Goal: Task Accomplishment & Management: Use online tool/utility

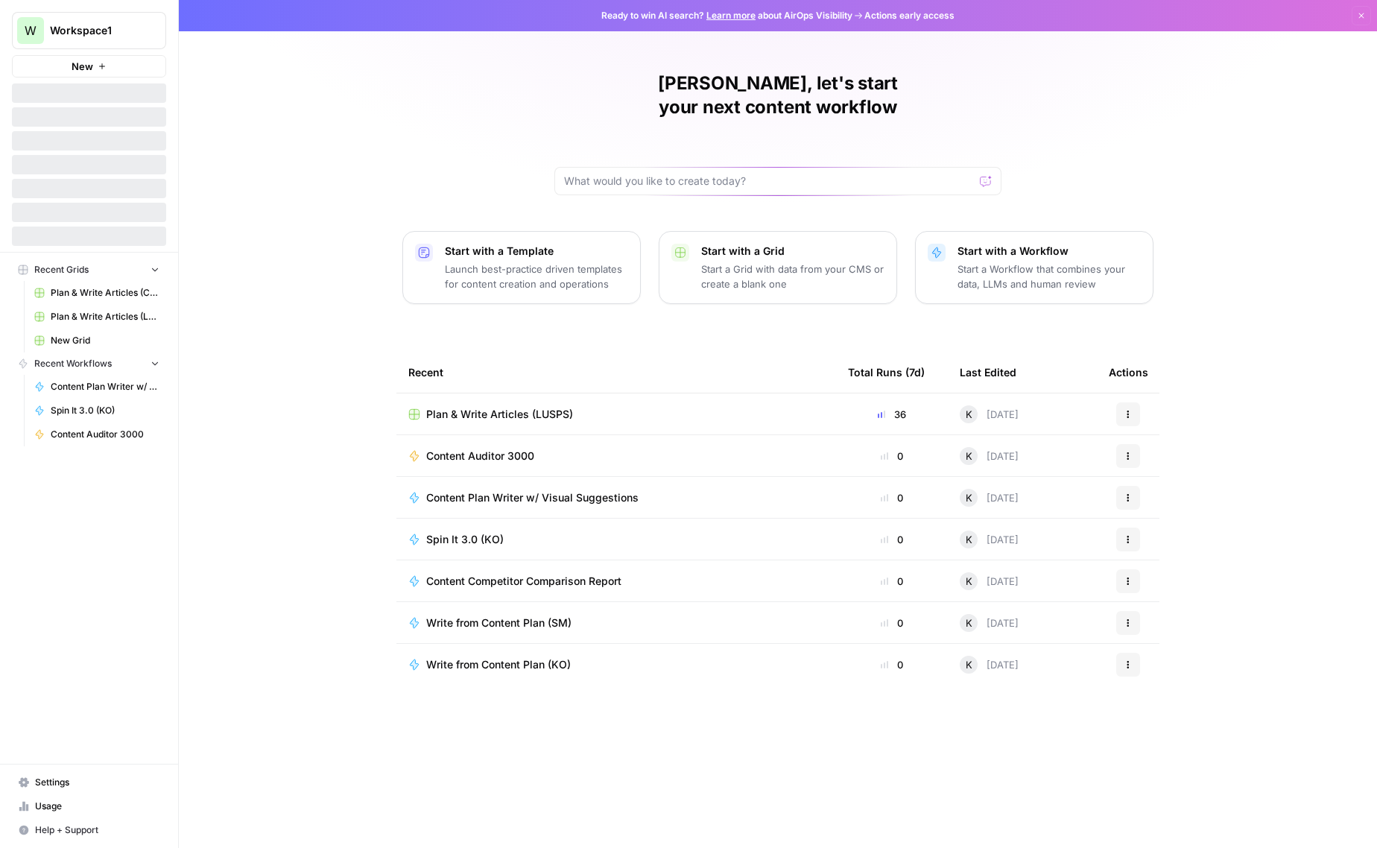
click at [552, 407] on span "Plan & Write Articles (LUSPS)" at bounding box center [499, 414] width 147 height 15
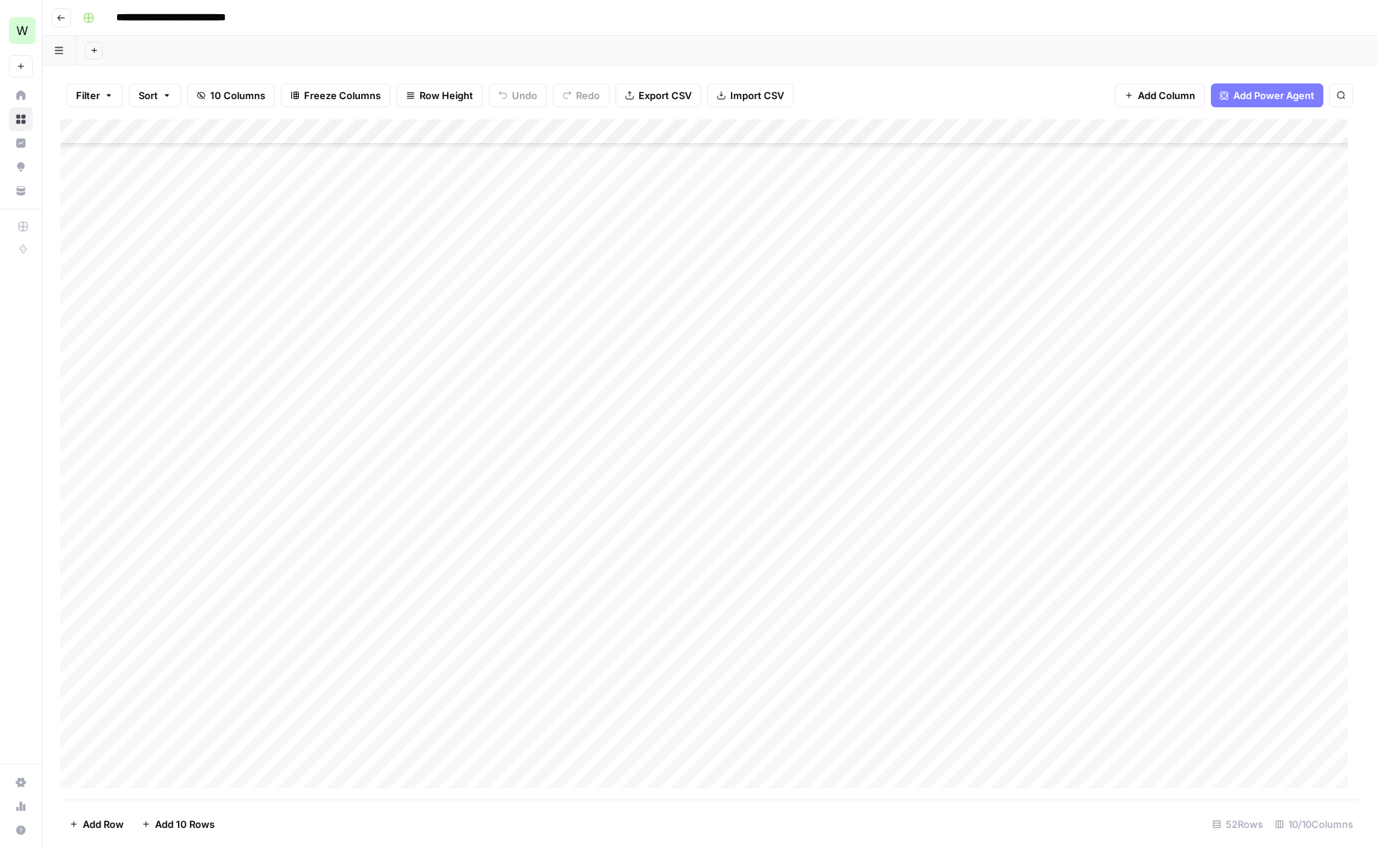
scroll to position [698, 0]
click at [1054, 546] on div "Add Column" at bounding box center [709, 459] width 1299 height 681
drag, startPoint x: 1126, startPoint y: 557, endPoint x: 1111, endPoint y: 748, distance: 192.1
click at [1111, 748] on div "Add Column" at bounding box center [709, 459] width 1299 height 681
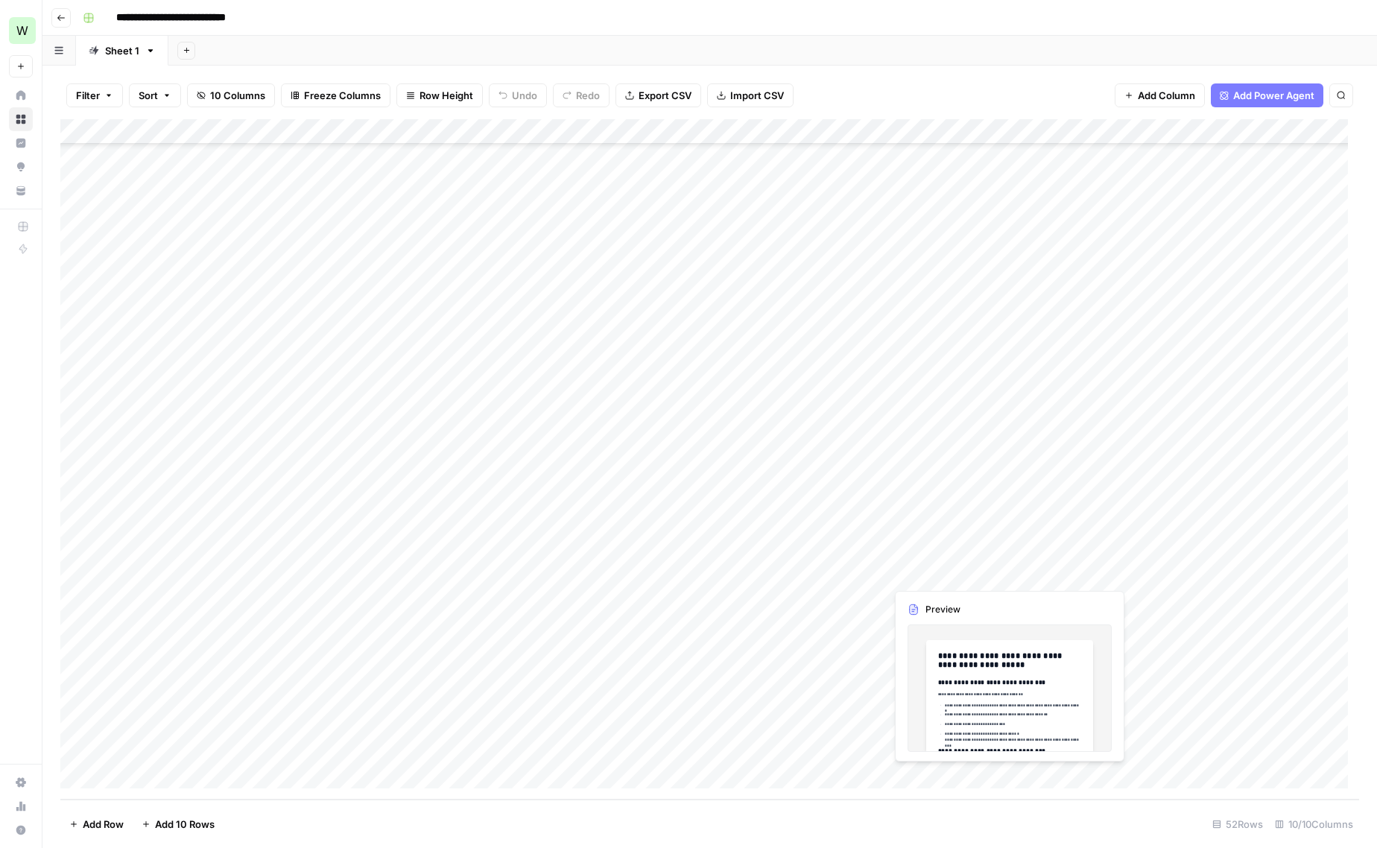
click at [950, 570] on div "Add Column" at bounding box center [709, 459] width 1299 height 681
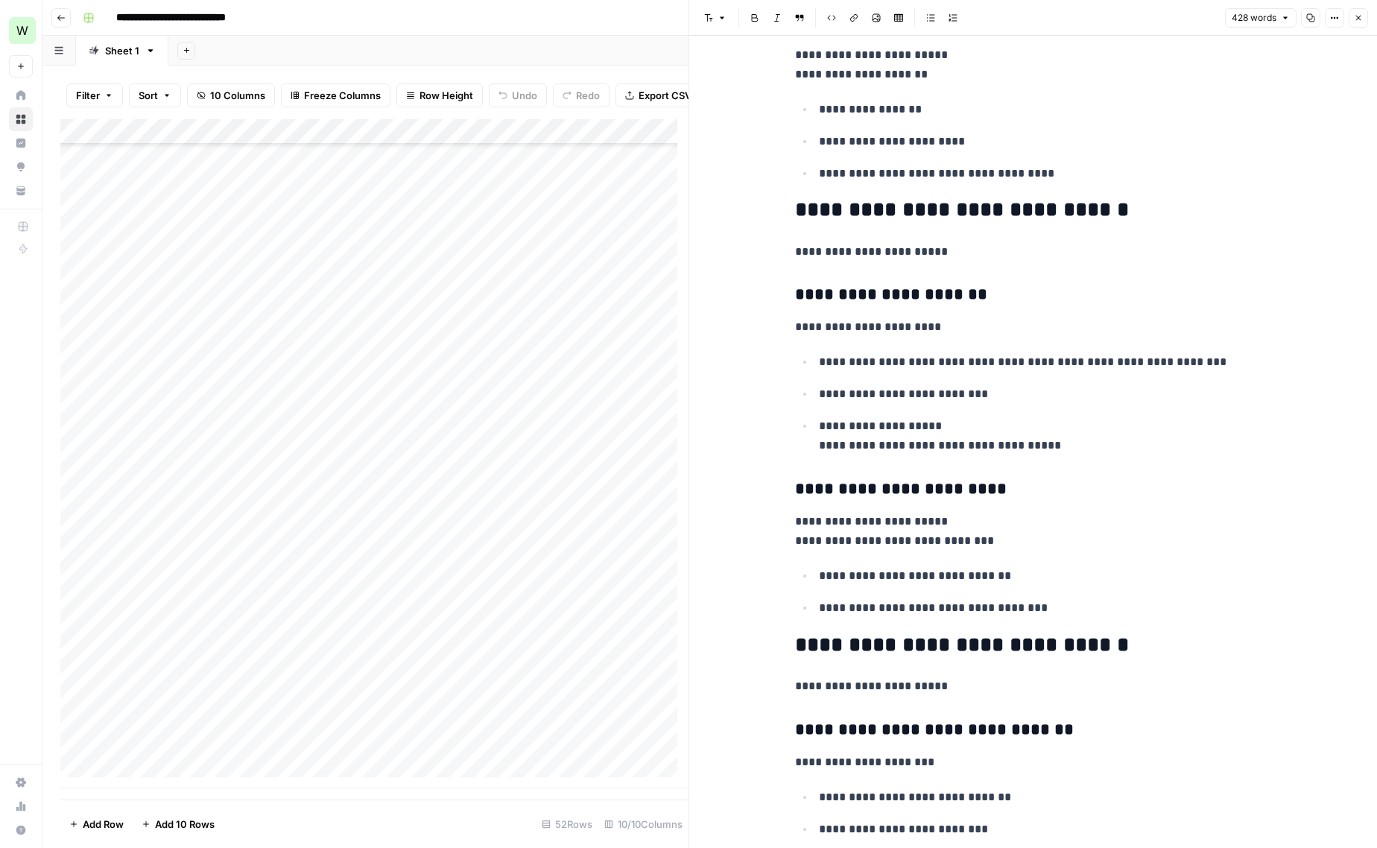
scroll to position [836, 0]
click at [1361, 17] on icon "button" at bounding box center [1358, 17] width 9 height 9
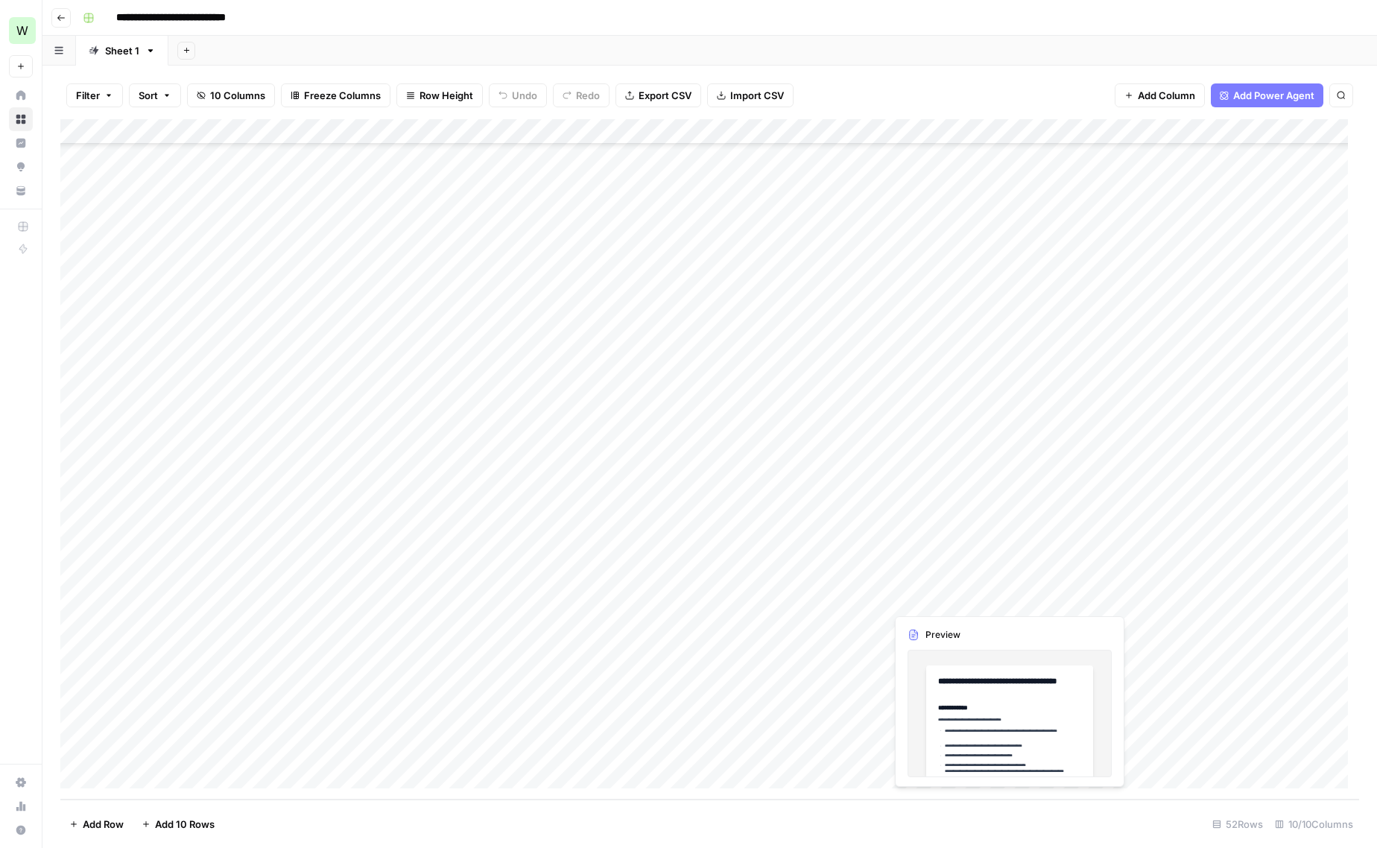
click at [946, 600] on div "Add Column" at bounding box center [709, 459] width 1299 height 681
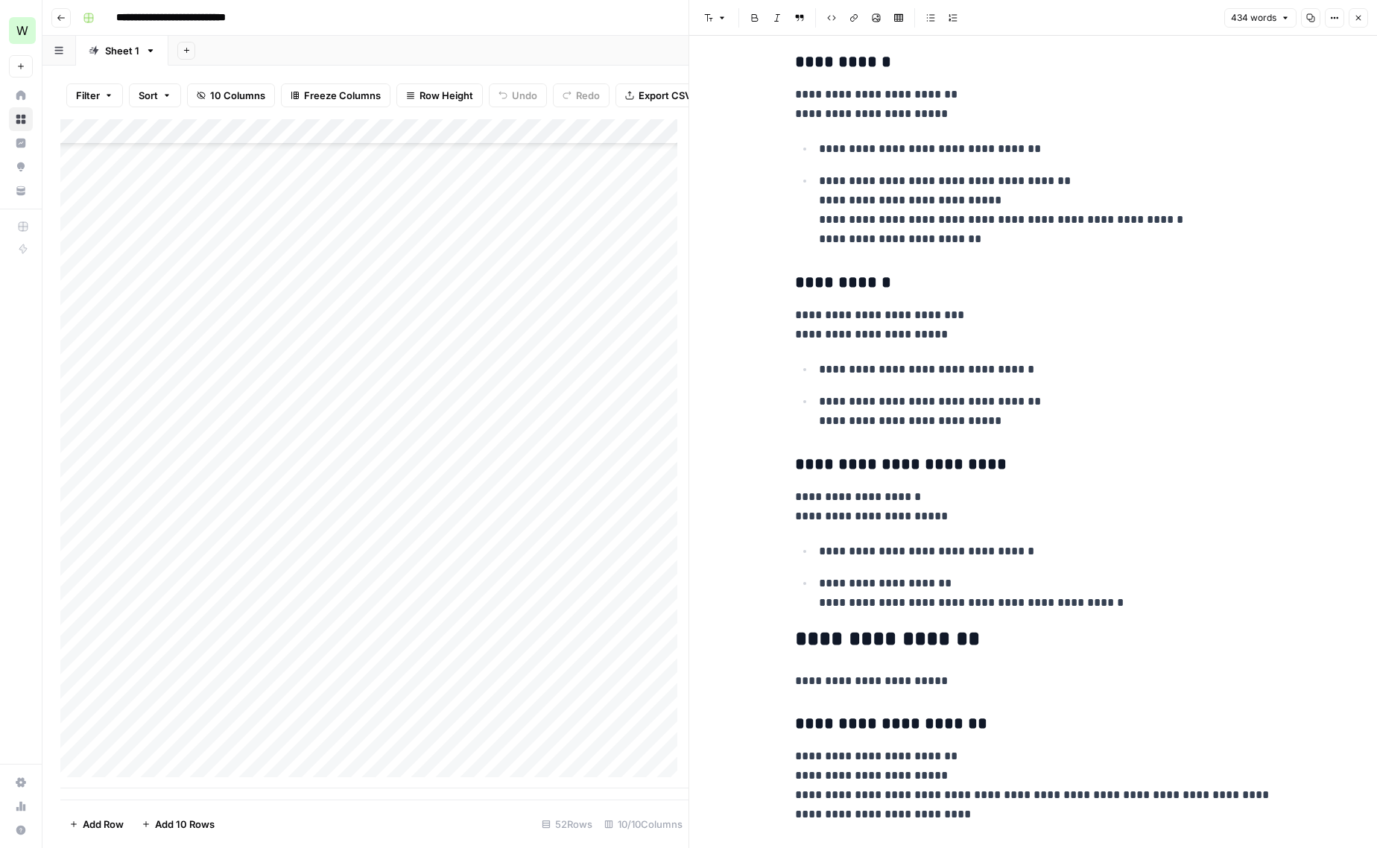
scroll to position [1315, 0]
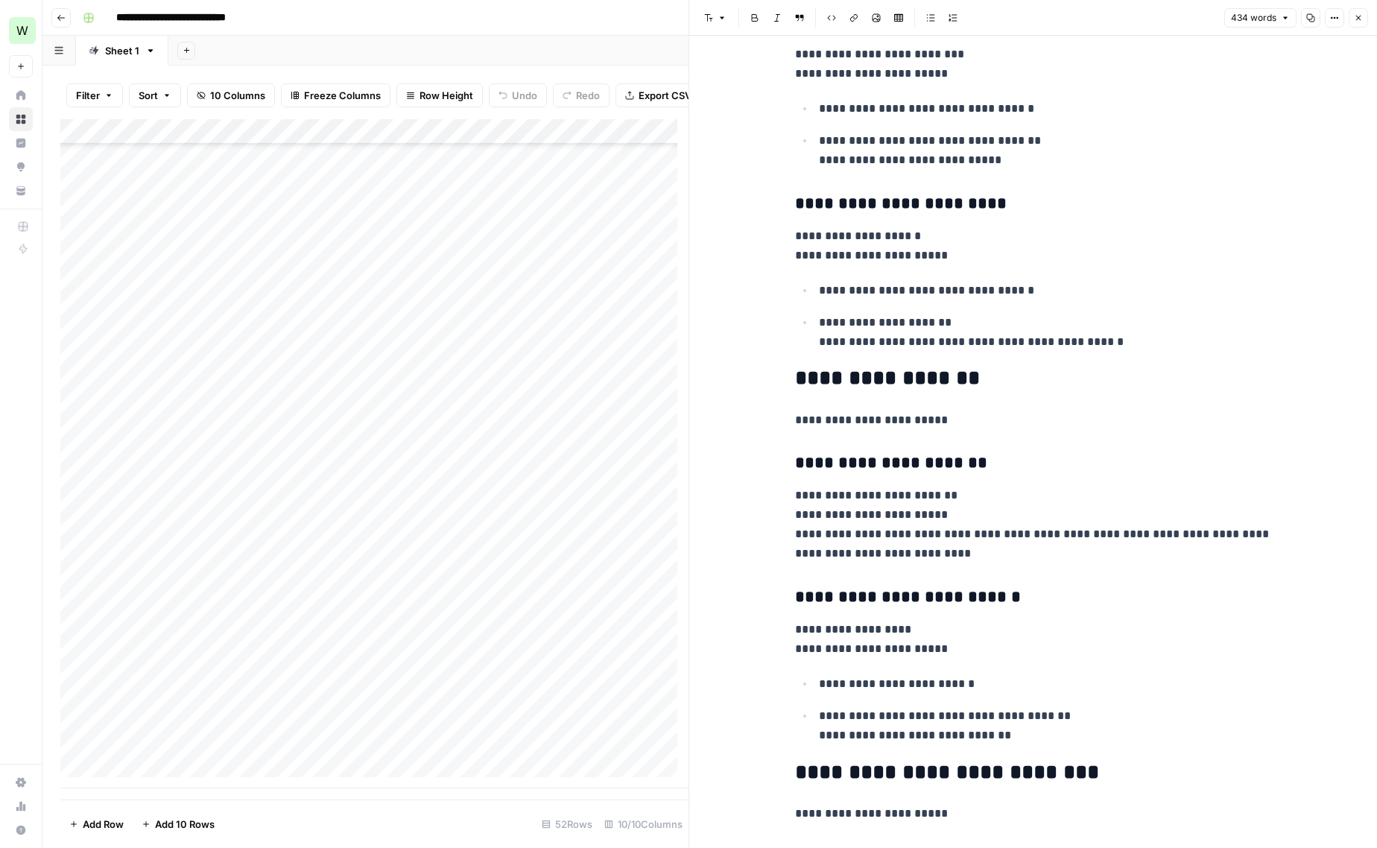
click at [1360, 18] on icon "button" at bounding box center [1359, 18] width 5 height 5
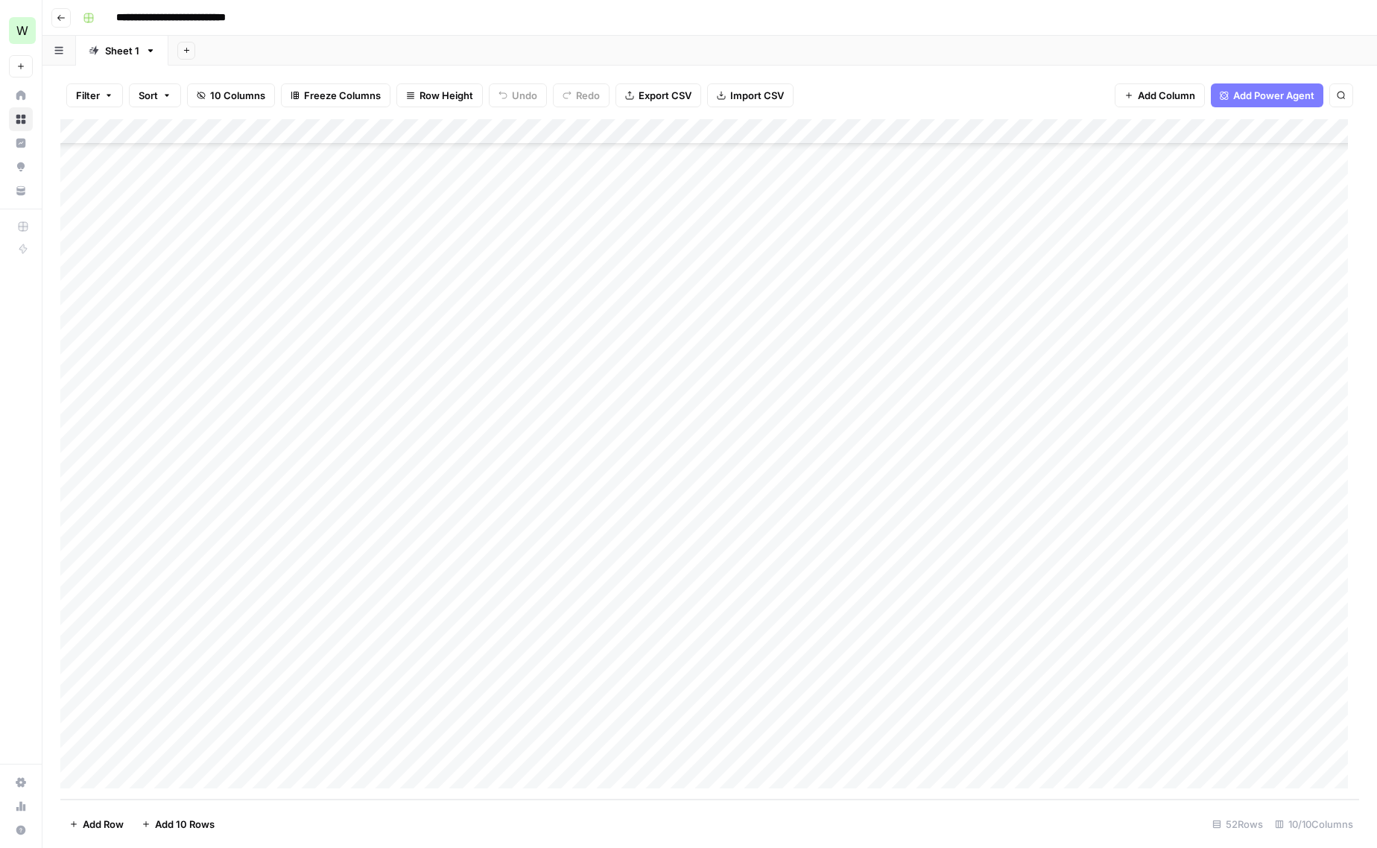
click at [1225, 133] on div "Add Column" at bounding box center [709, 459] width 1299 height 681
click at [1272, 220] on span "Remaining Rows" at bounding box center [1275, 219] width 94 height 15
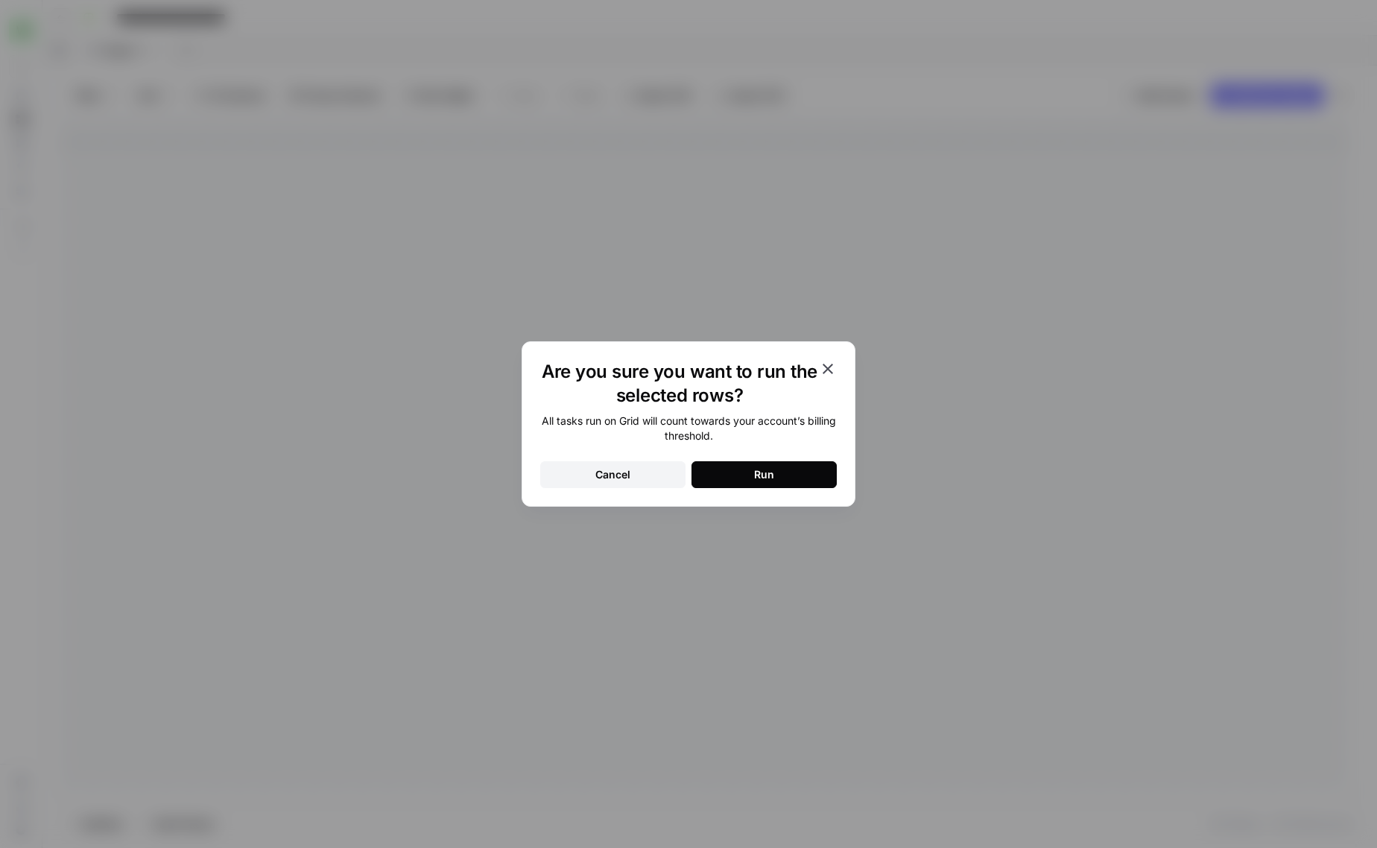
click at [767, 479] on div "Run" at bounding box center [764, 474] width 20 height 15
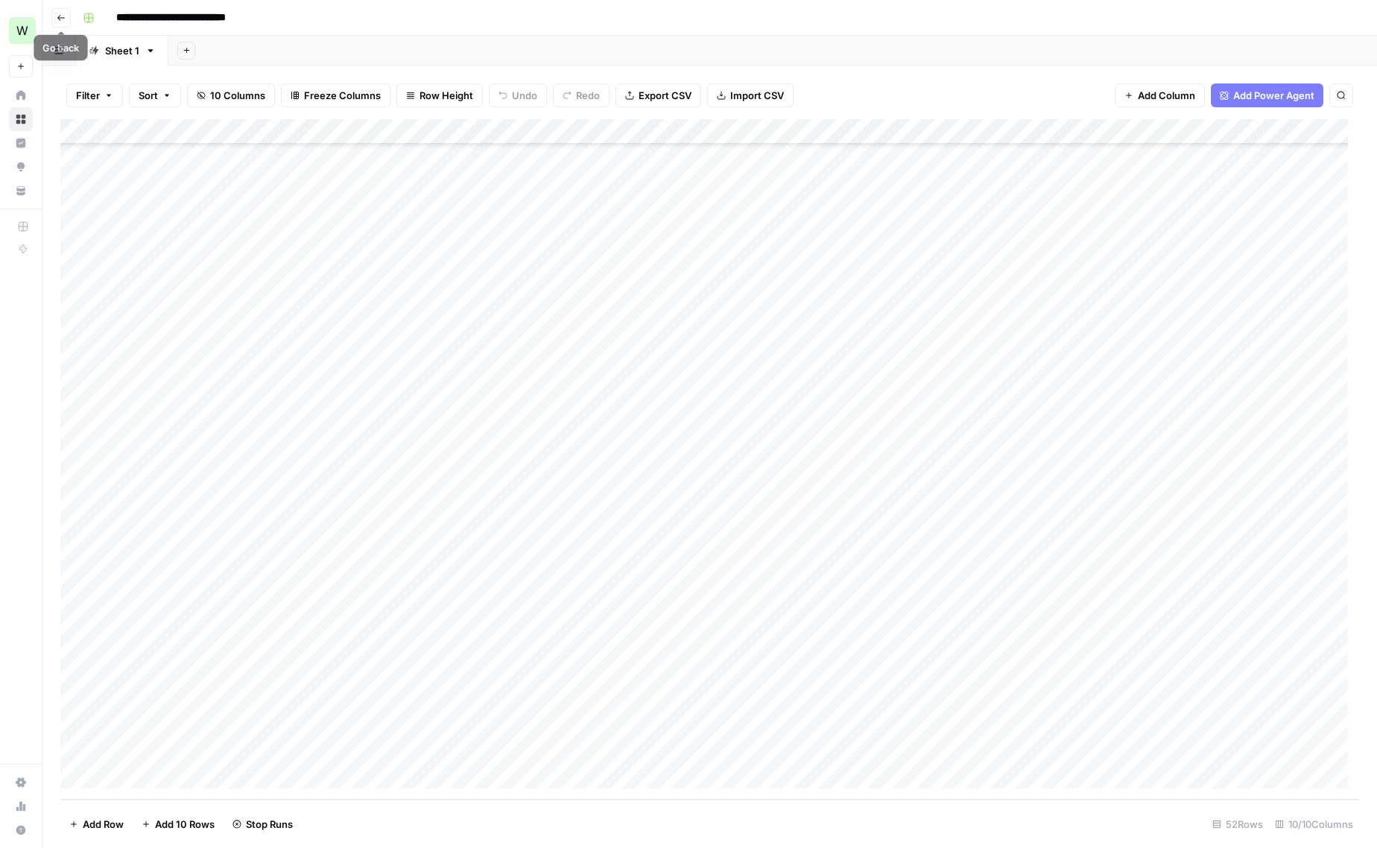
click at [64, 23] on button "Go back" at bounding box center [60, 17] width 19 height 19
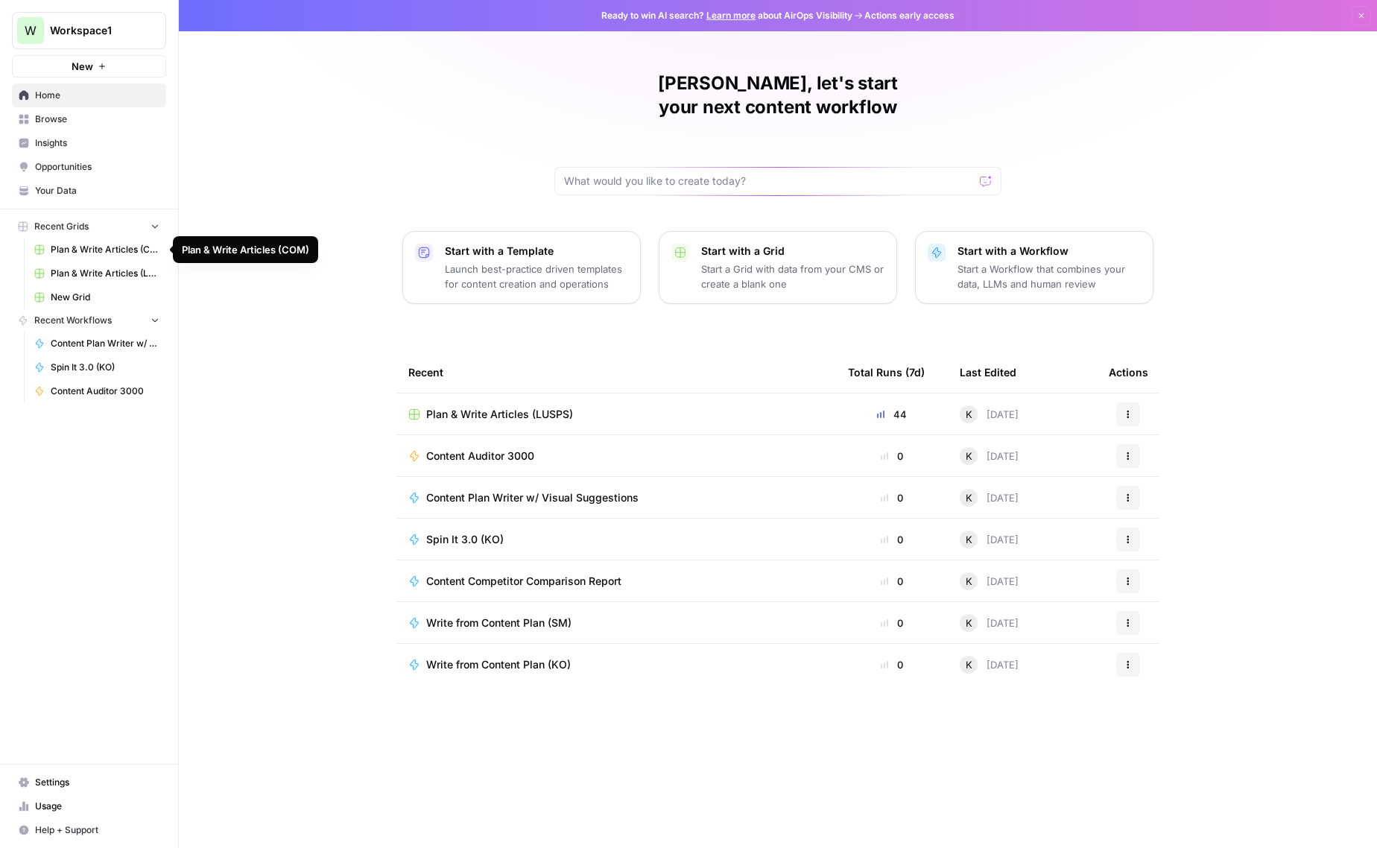
click at [109, 251] on span "Plan & Write Articles (COM)" at bounding box center [105, 249] width 109 height 13
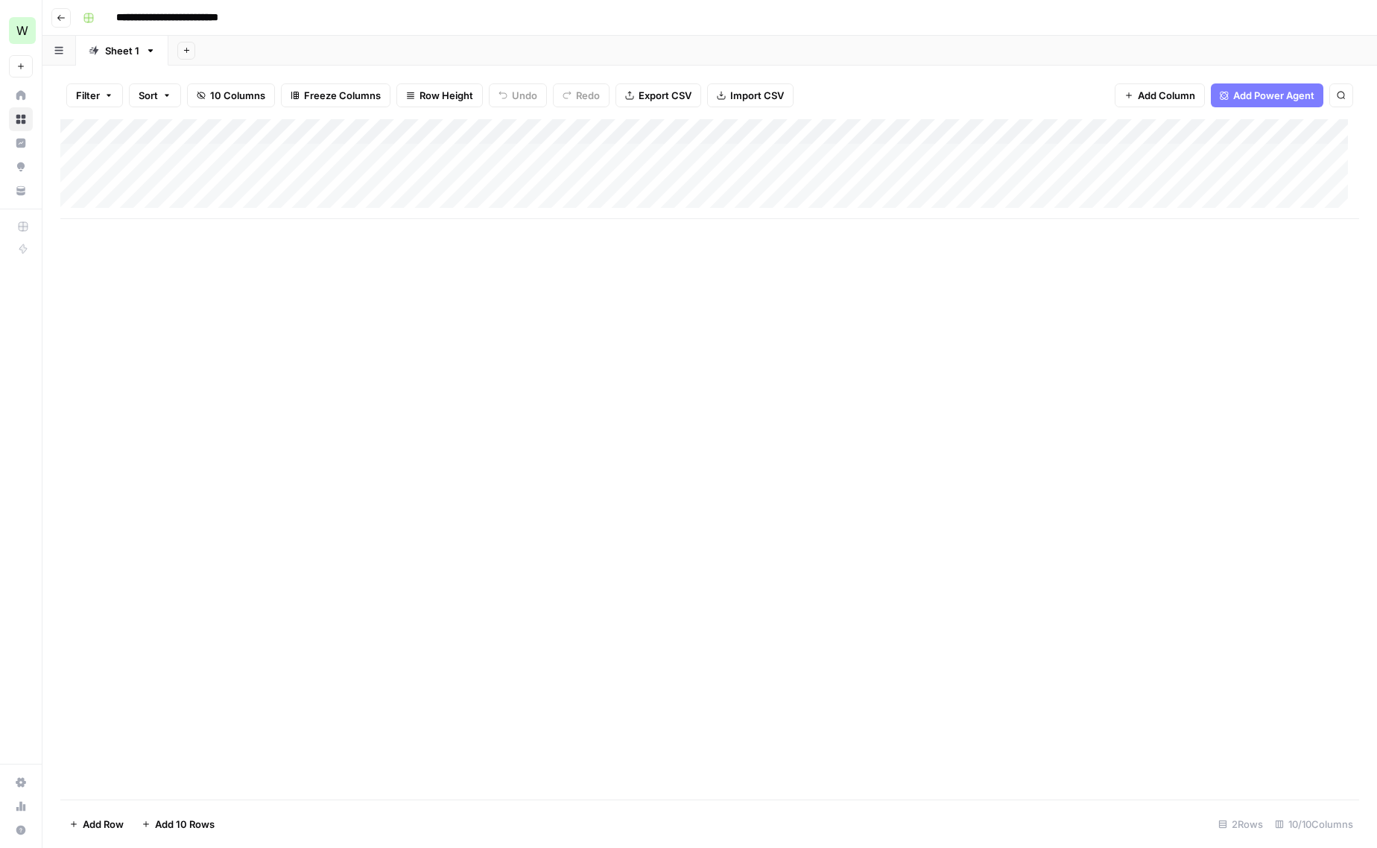
click at [60, 14] on icon "button" at bounding box center [61, 17] width 9 height 9
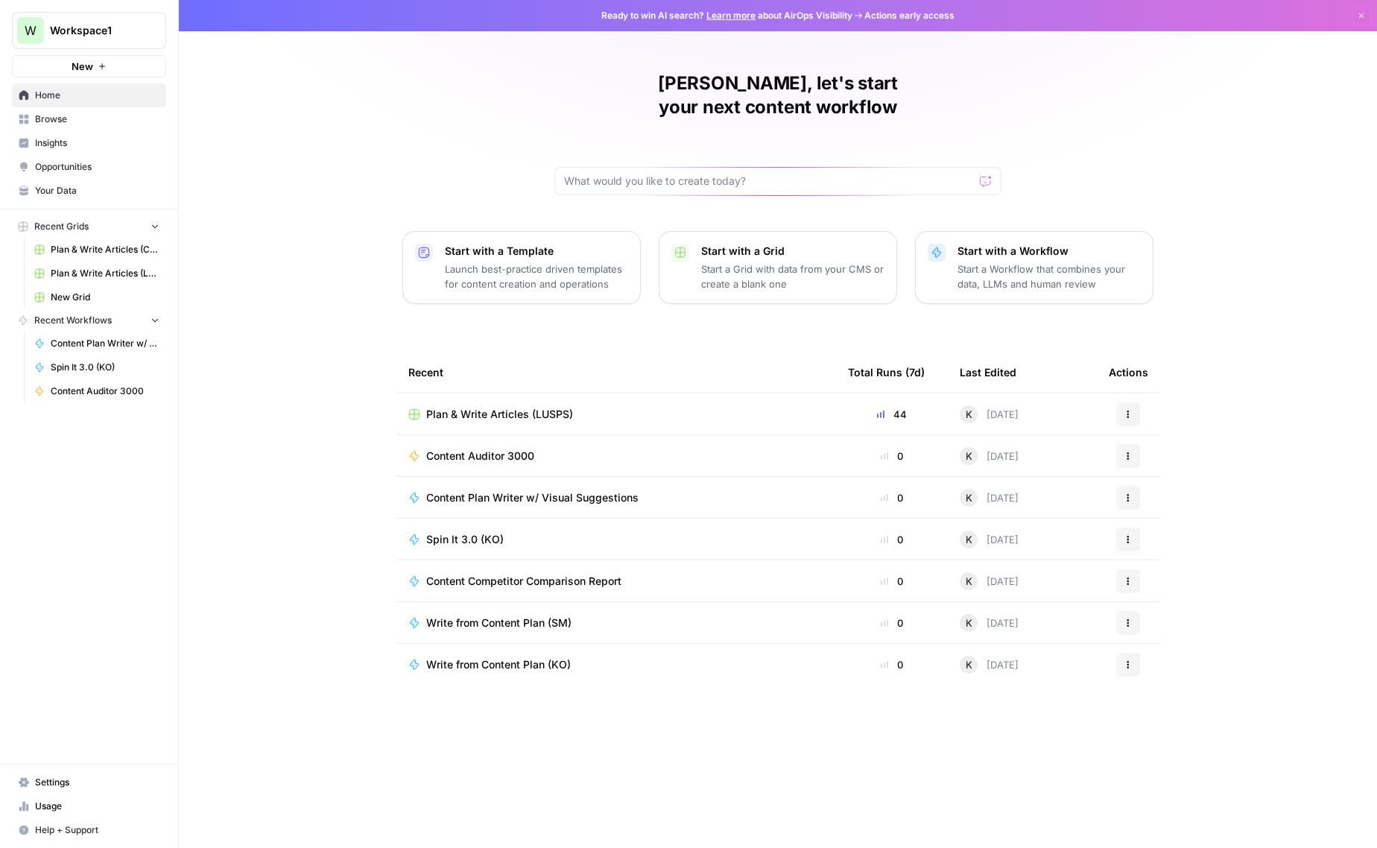
click at [58, 121] on span "Browse" at bounding box center [97, 119] width 124 height 13
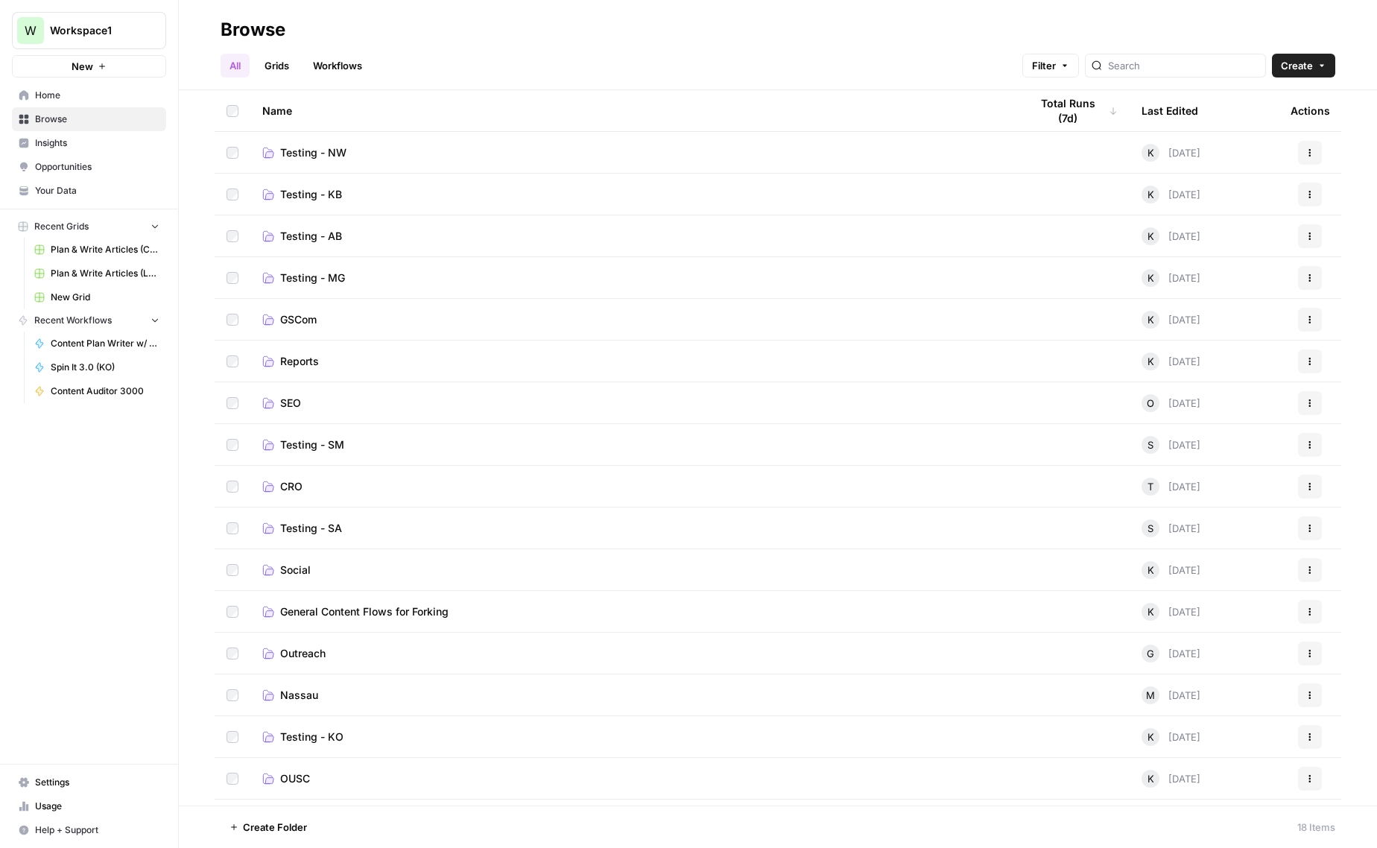
click at [107, 262] on link "Plan & Write Articles (LUSPS)" at bounding box center [97, 274] width 139 height 24
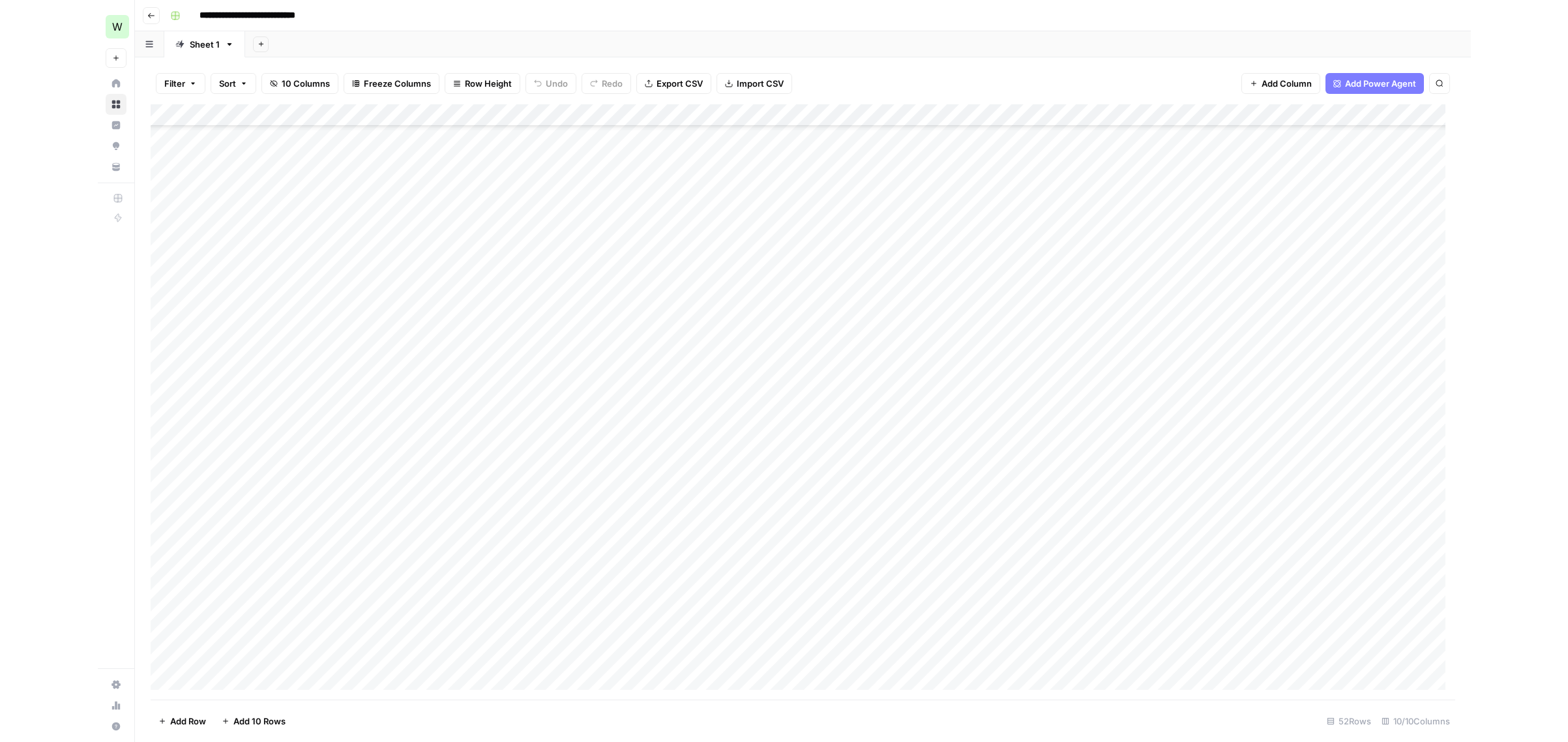
scroll to position [611, 0]
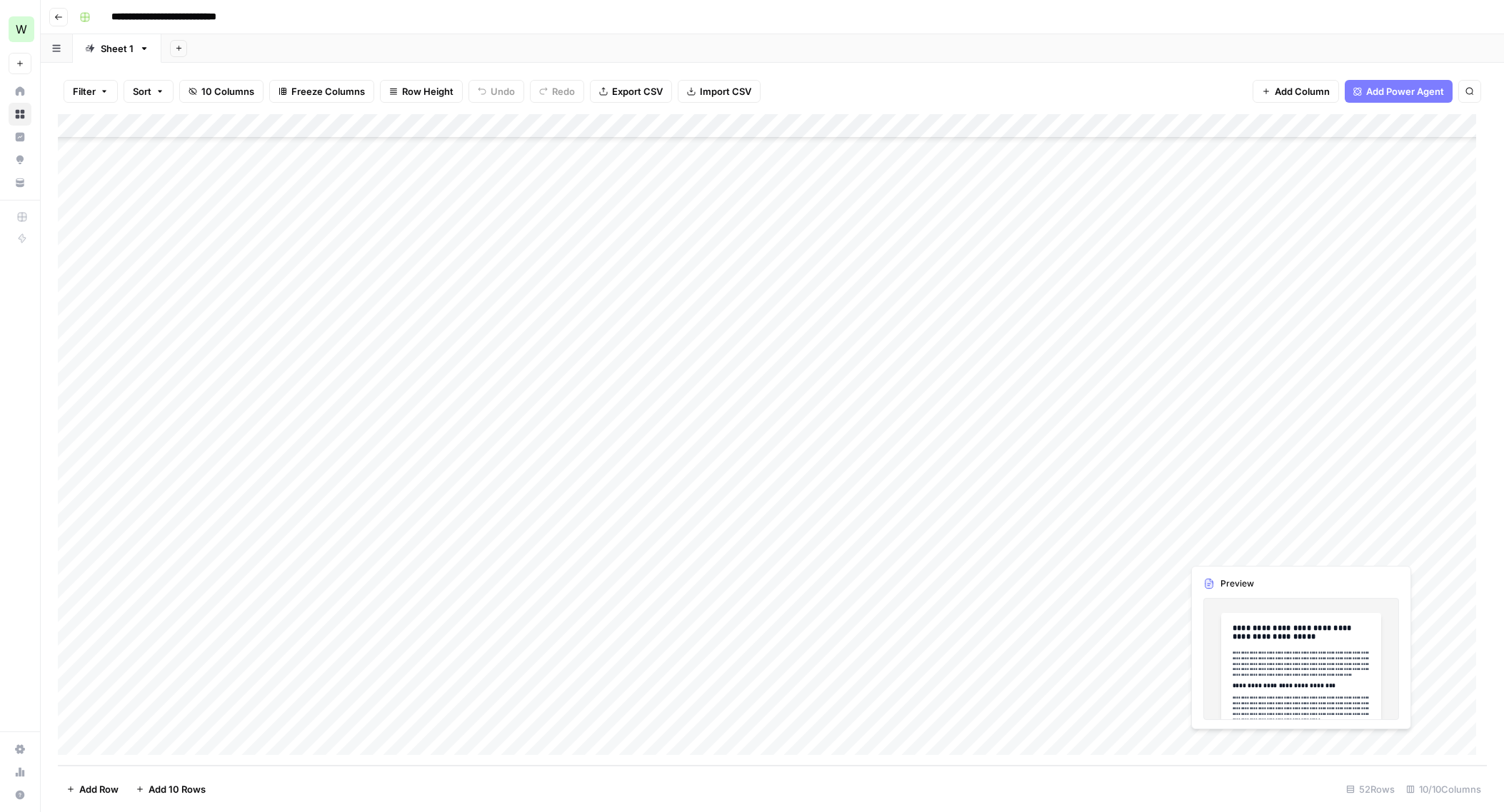
click at [1252, 554] on div "Add Column" at bounding box center [771, 440] width 1428 height 652
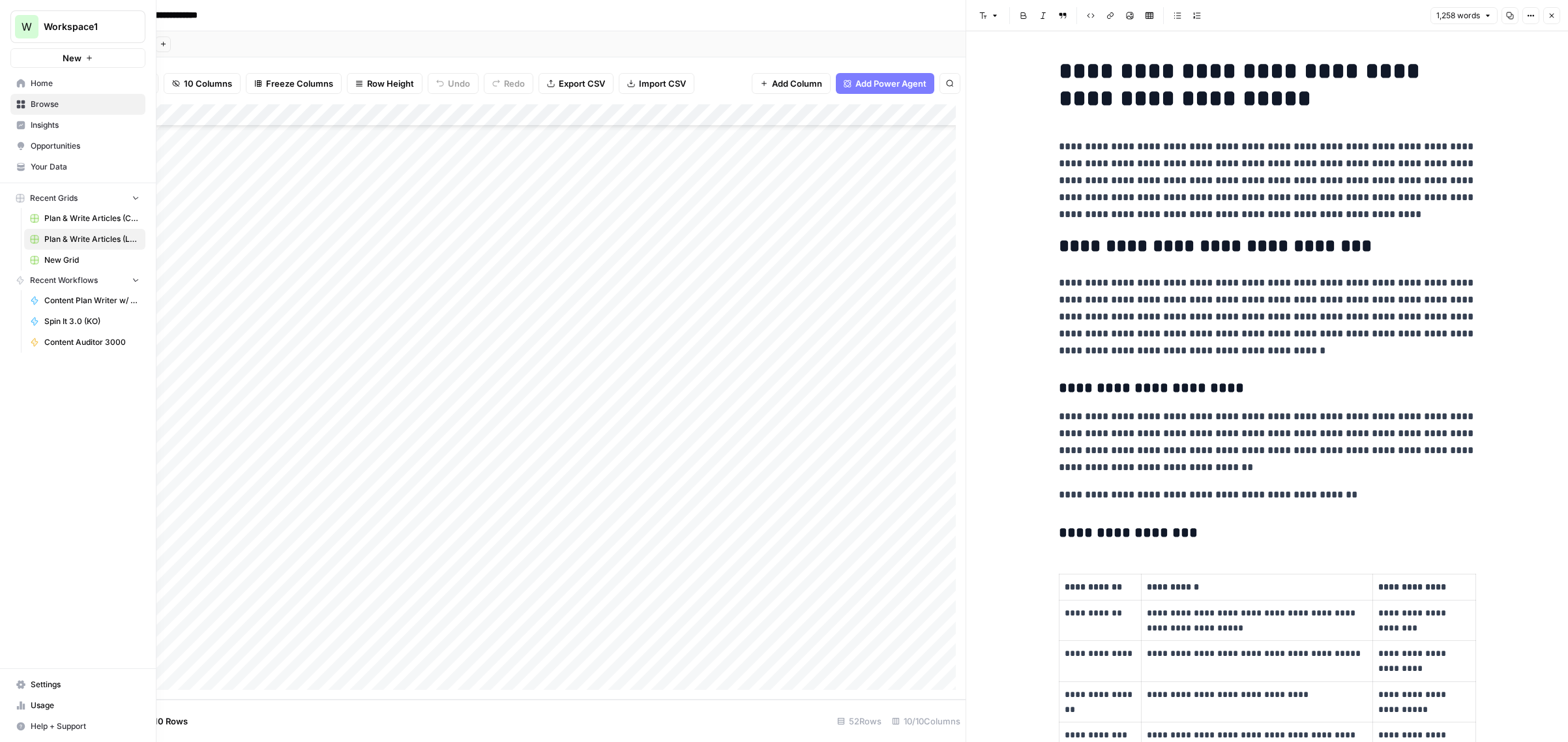
click at [16, 63] on button "New" at bounding box center [78, 58] width 135 height 19
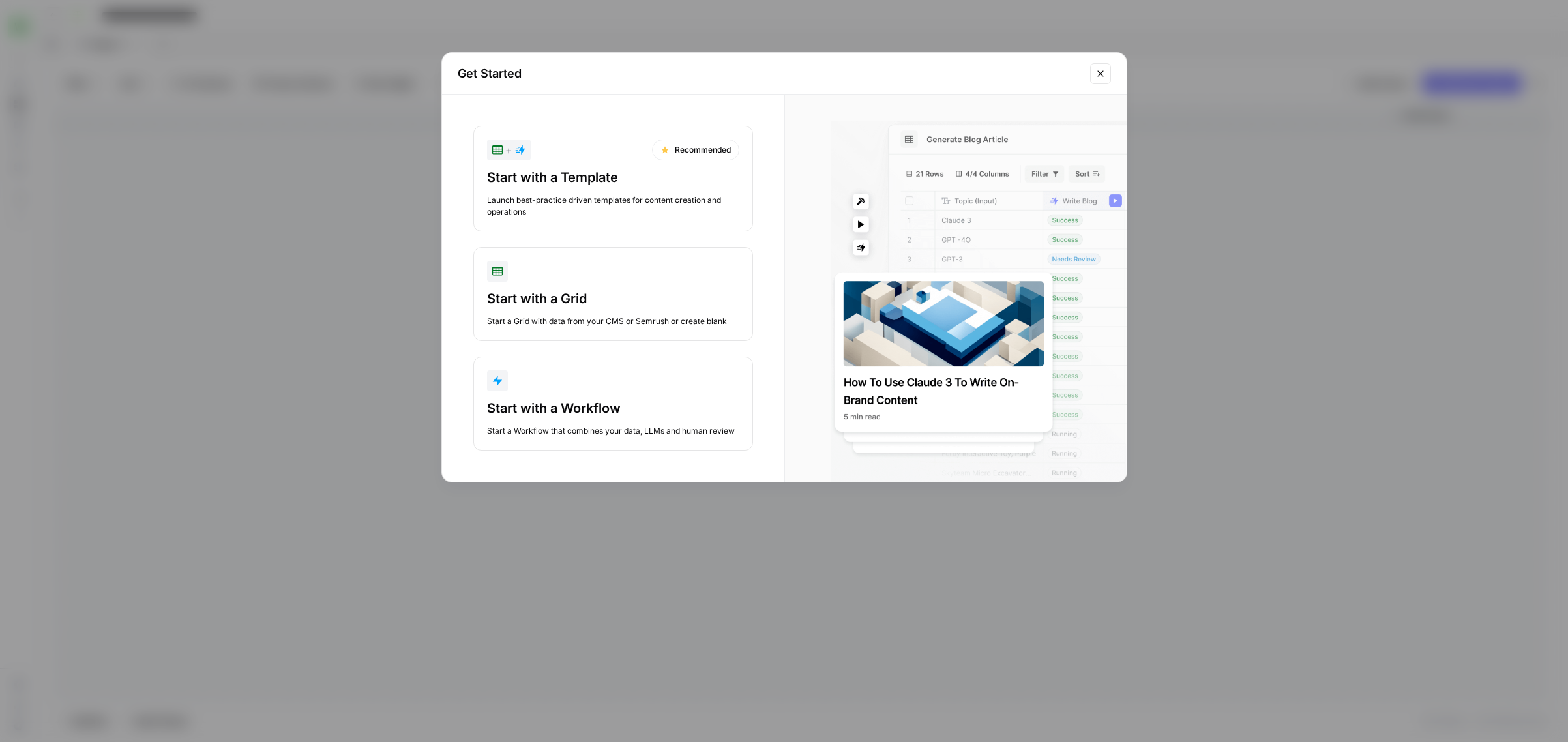
scroll to position [600, 0]
click at [1101, 75] on icon "Close modal" at bounding box center [1100, 74] width 10 height 10
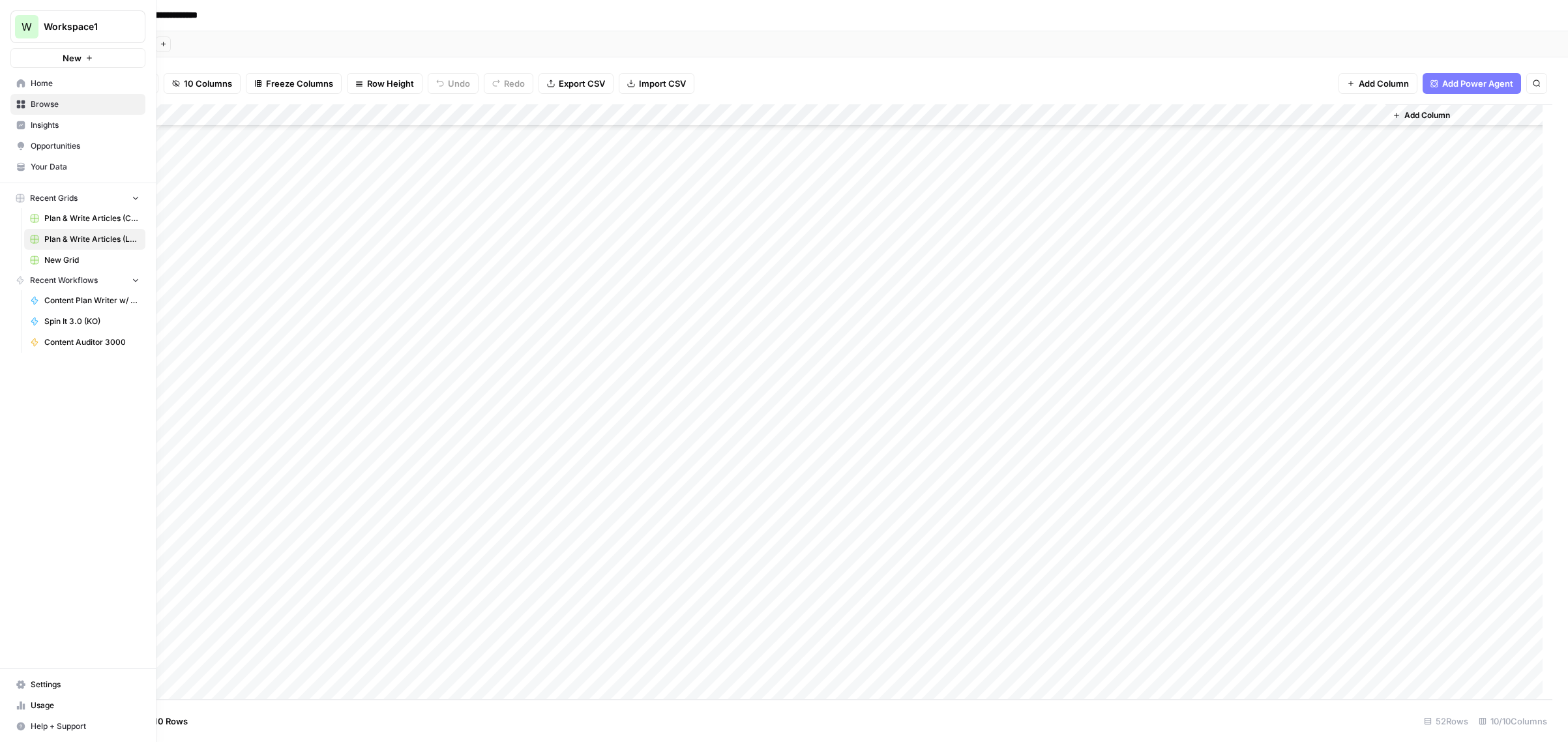
click at [47, 684] on span "Settings" at bounding box center [85, 684] width 108 height 11
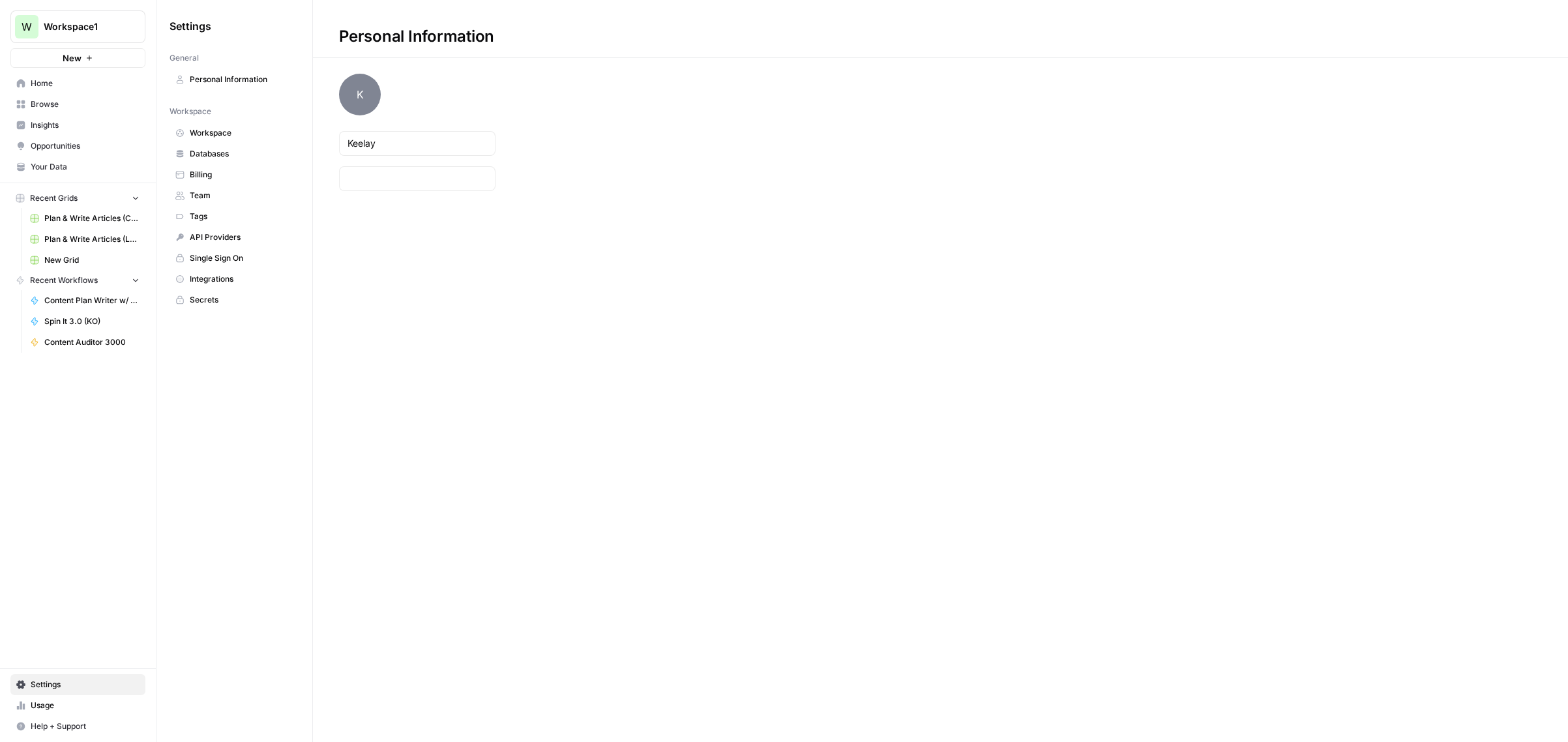
click at [214, 192] on span "Team" at bounding box center [241, 195] width 104 height 11
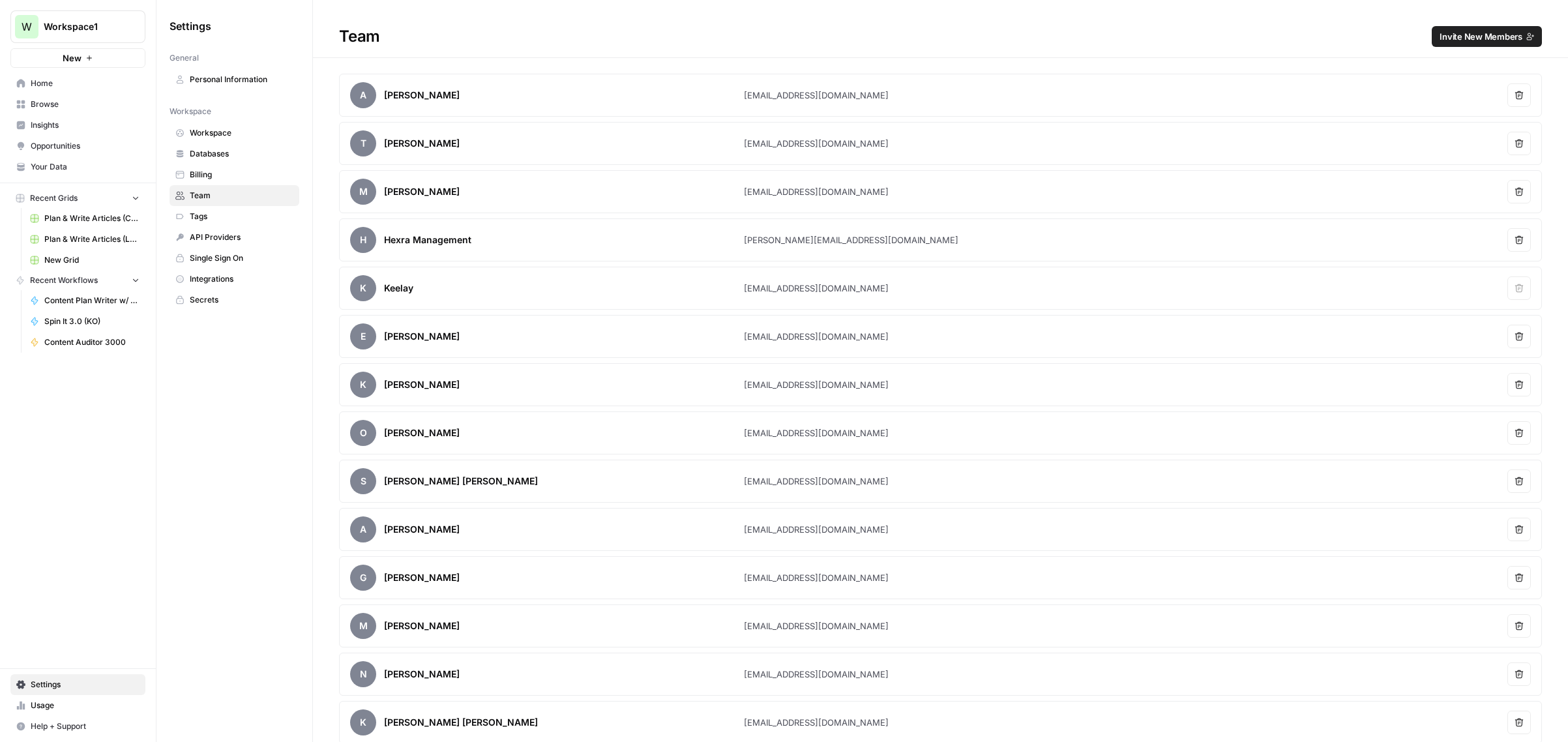
click at [92, 235] on span "Plan & Write Articles (LUSPS)" at bounding box center [92, 239] width 95 height 11
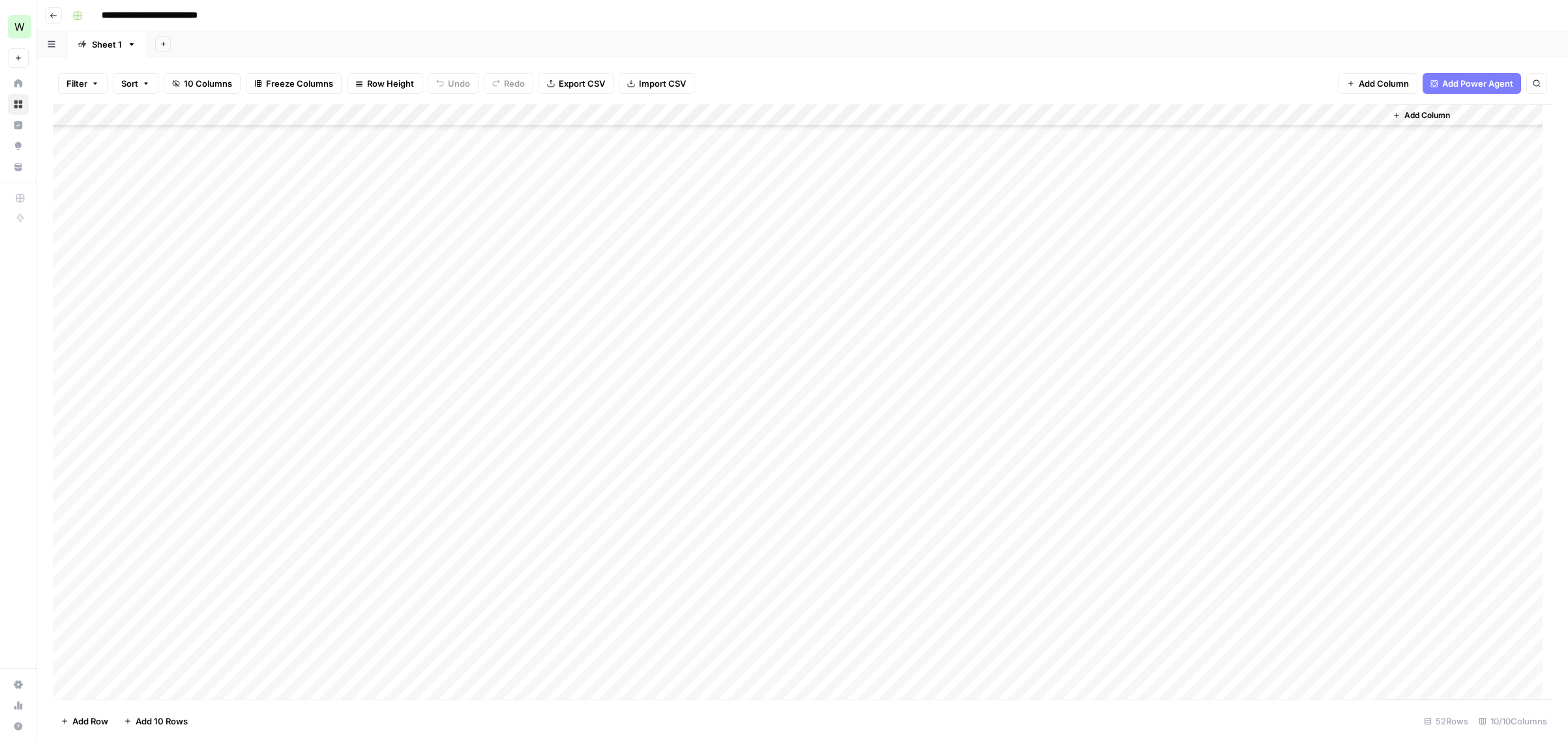
scroll to position [600, 0]
click at [1141, 514] on div "Add Column" at bounding box center [802, 402] width 1499 height 596
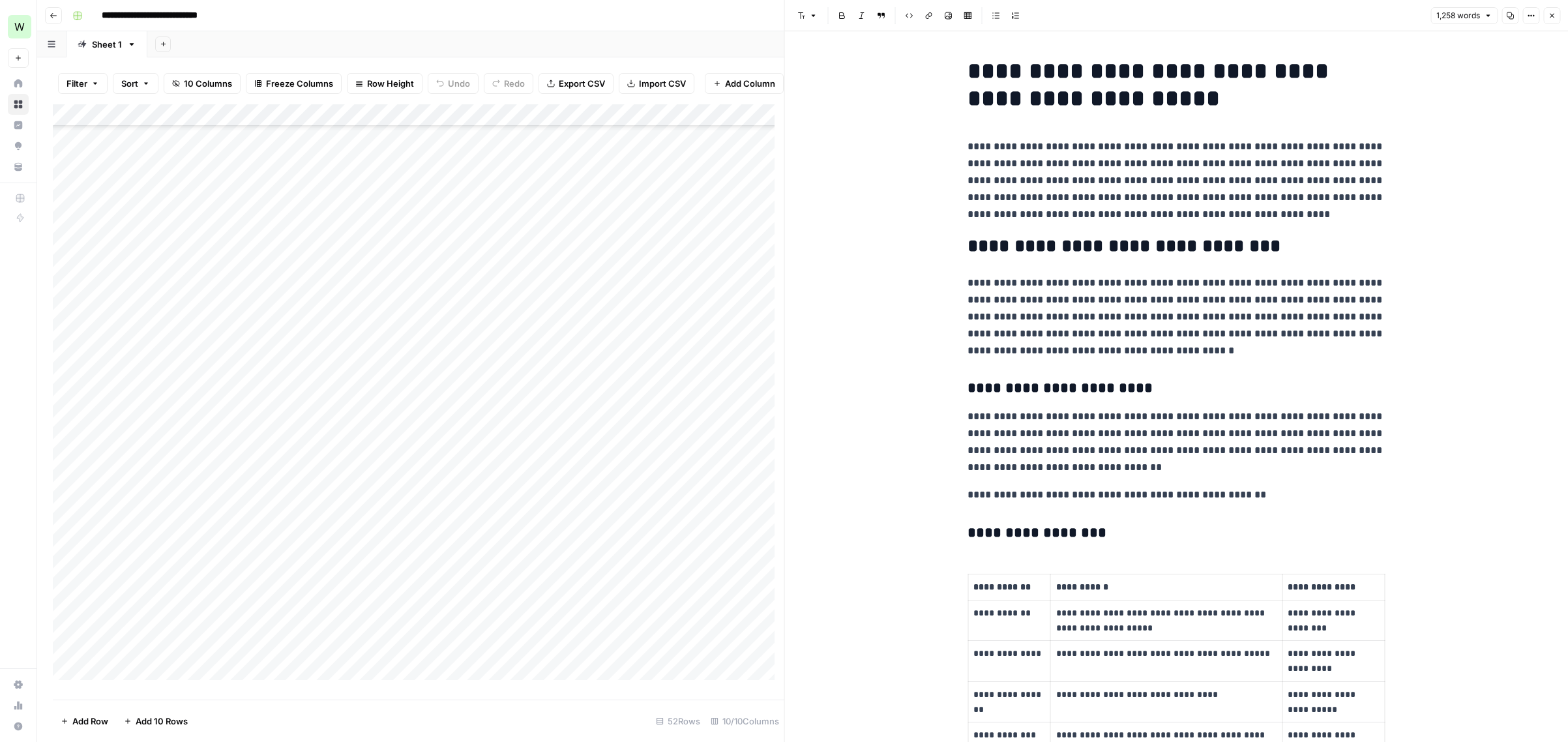
click at [1201, 185] on p "**********" at bounding box center [1175, 180] width 417 height 85
copy div "**********"
click at [1204, 15] on button "Close" at bounding box center [1551, 15] width 17 height 17
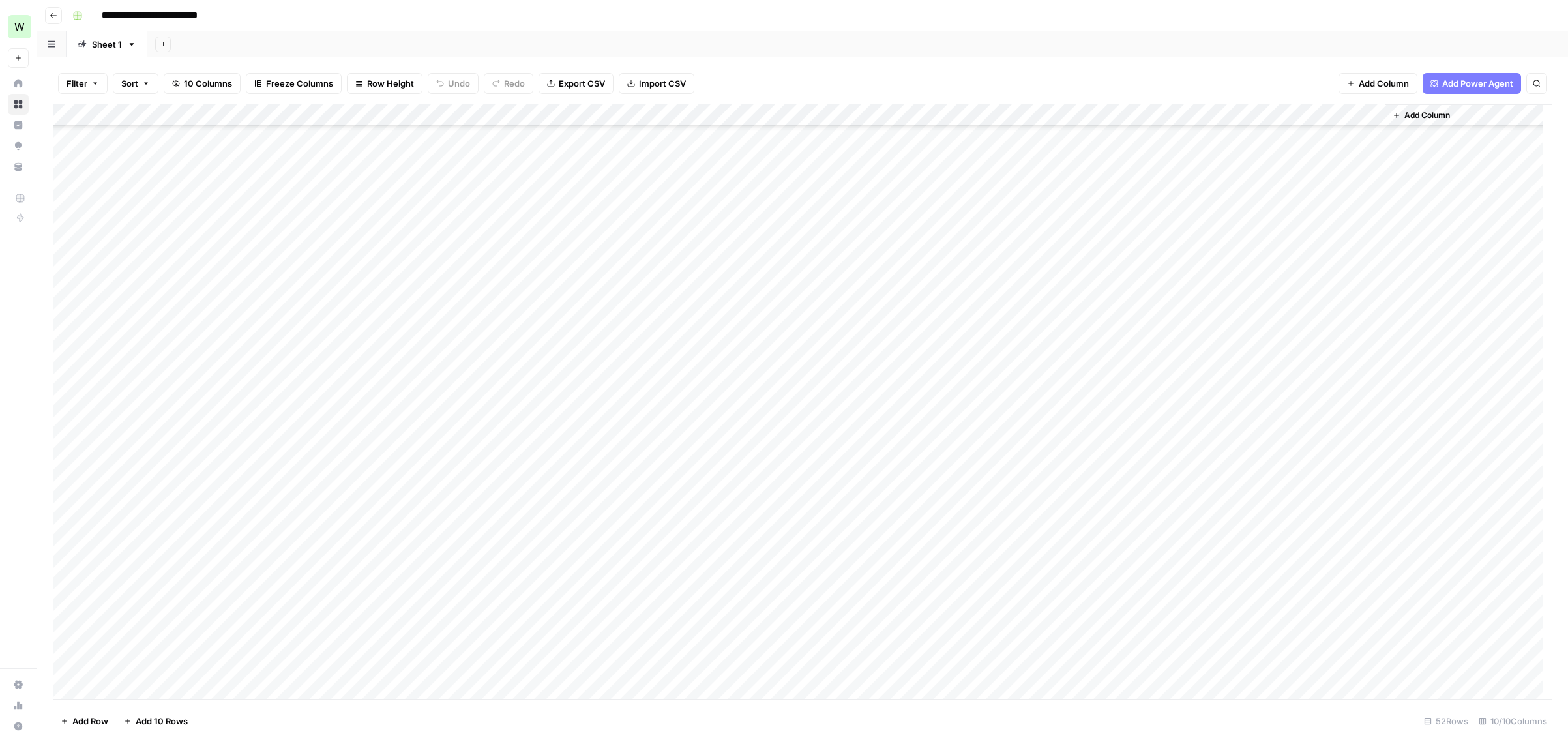
click at [1204, 512] on div "Add Column" at bounding box center [802, 402] width 1499 height 596
click at [1140, 534] on div "Add Column" at bounding box center [802, 402] width 1499 height 596
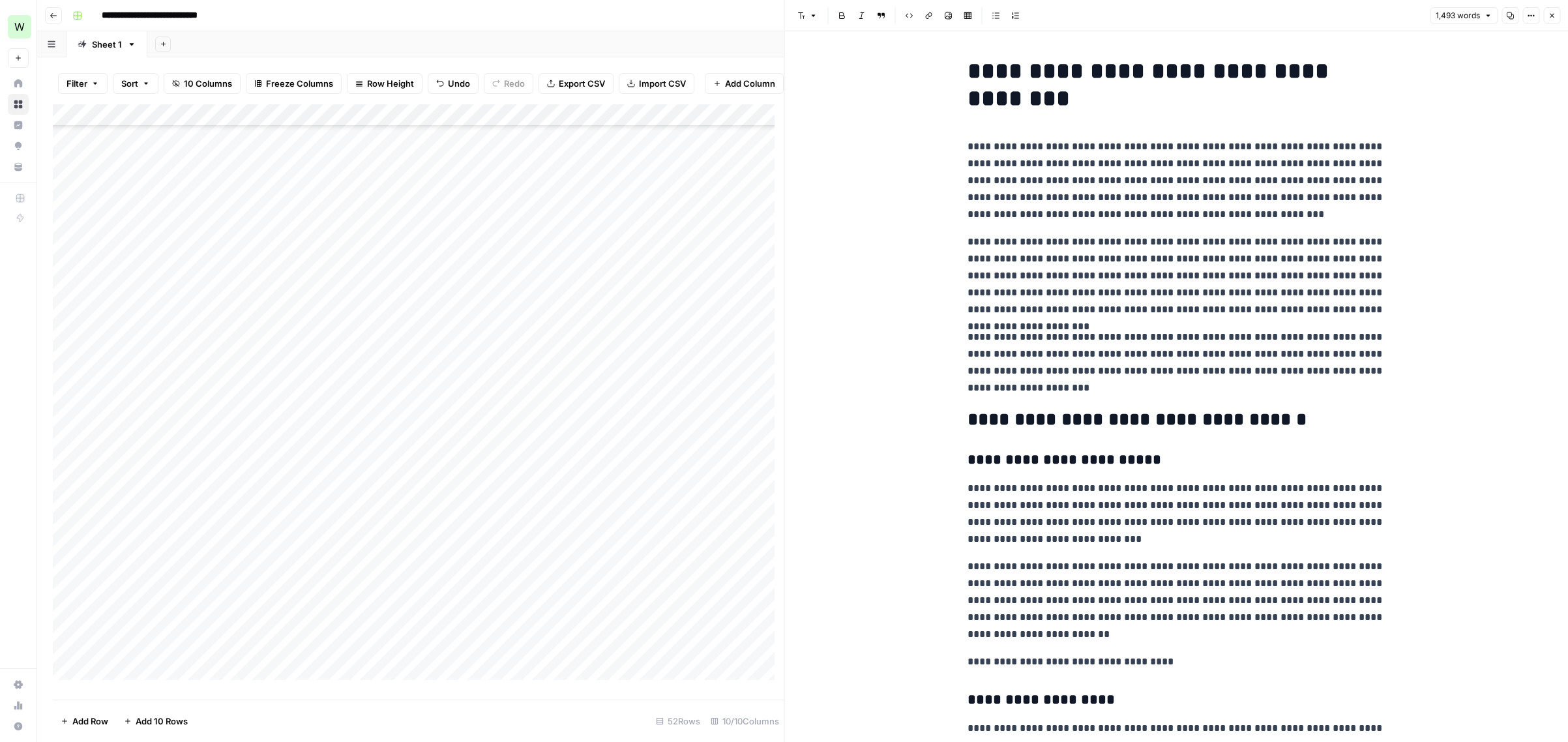
click at [1090, 296] on p "**********" at bounding box center [1175, 276] width 417 height 85
copy div "**********"
click at [1204, 19] on button "Close" at bounding box center [1551, 15] width 17 height 17
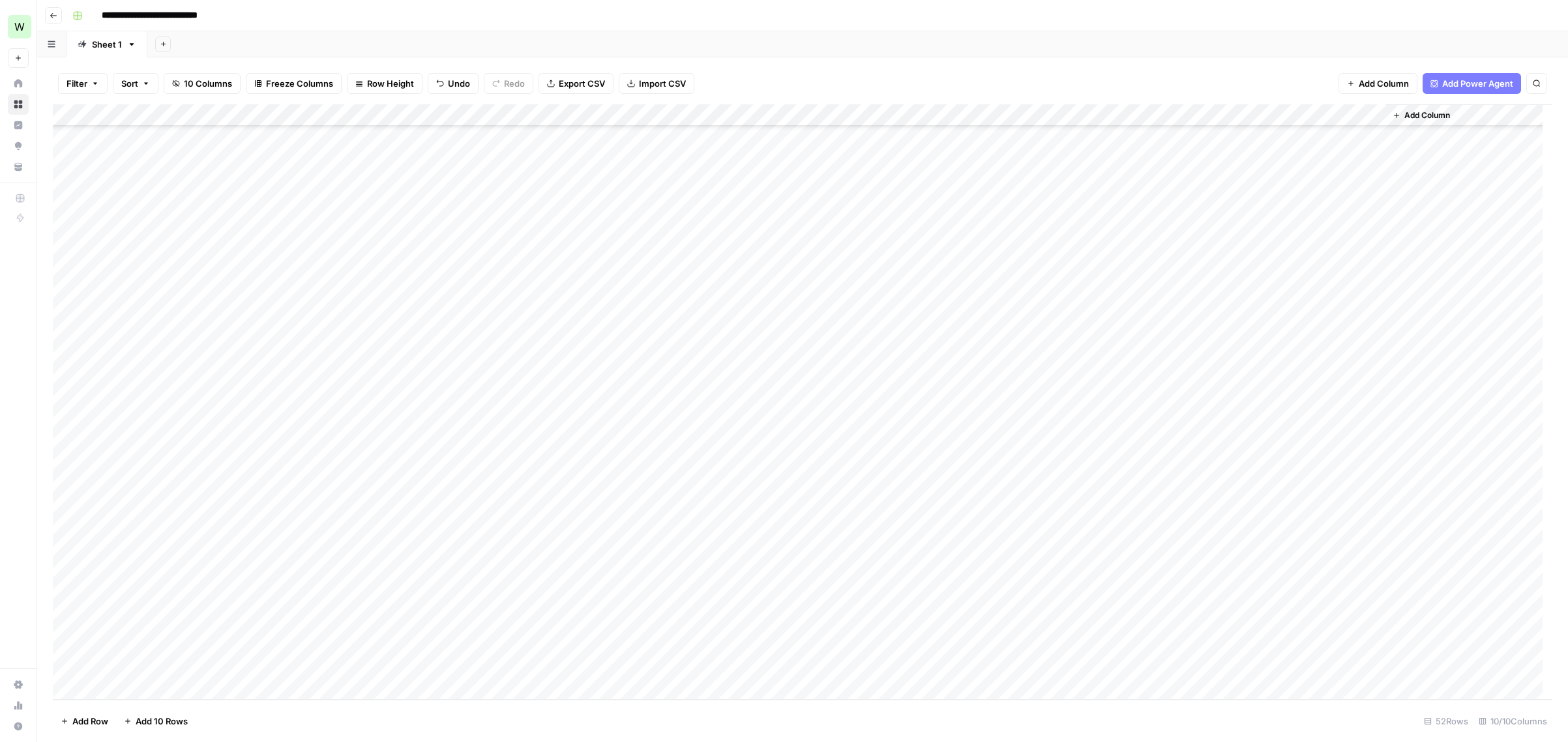
click at [1204, 536] on div "Add Column" at bounding box center [802, 402] width 1499 height 596
click at [1131, 555] on div "Add Column" at bounding box center [802, 402] width 1499 height 596
click at [1132, 555] on div "Add Column" at bounding box center [802, 402] width 1499 height 596
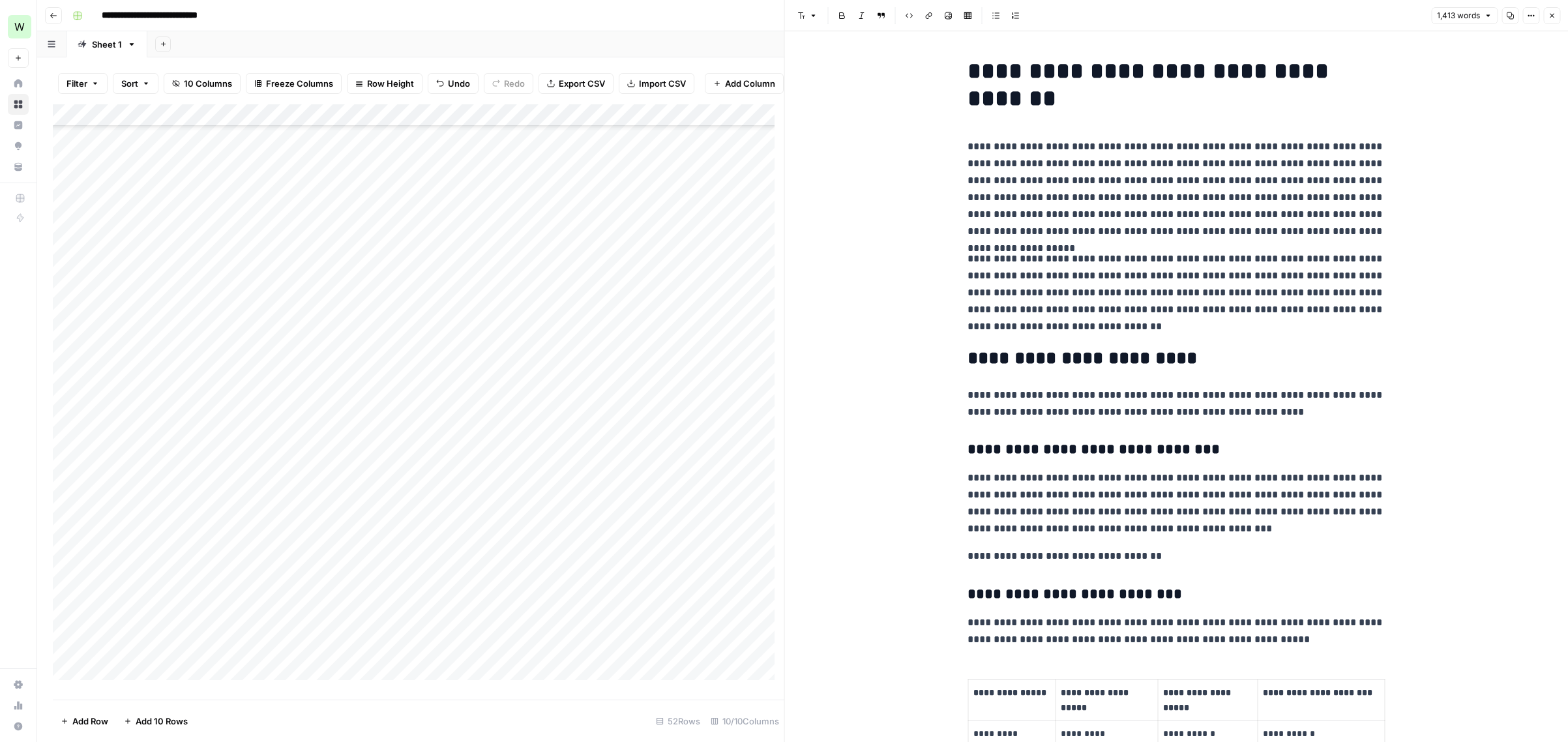
click at [1069, 312] on p "**********" at bounding box center [1175, 292] width 417 height 85
copy div "**********"
click at [1204, 14] on icon "button" at bounding box center [1551, 15] width 8 height 8
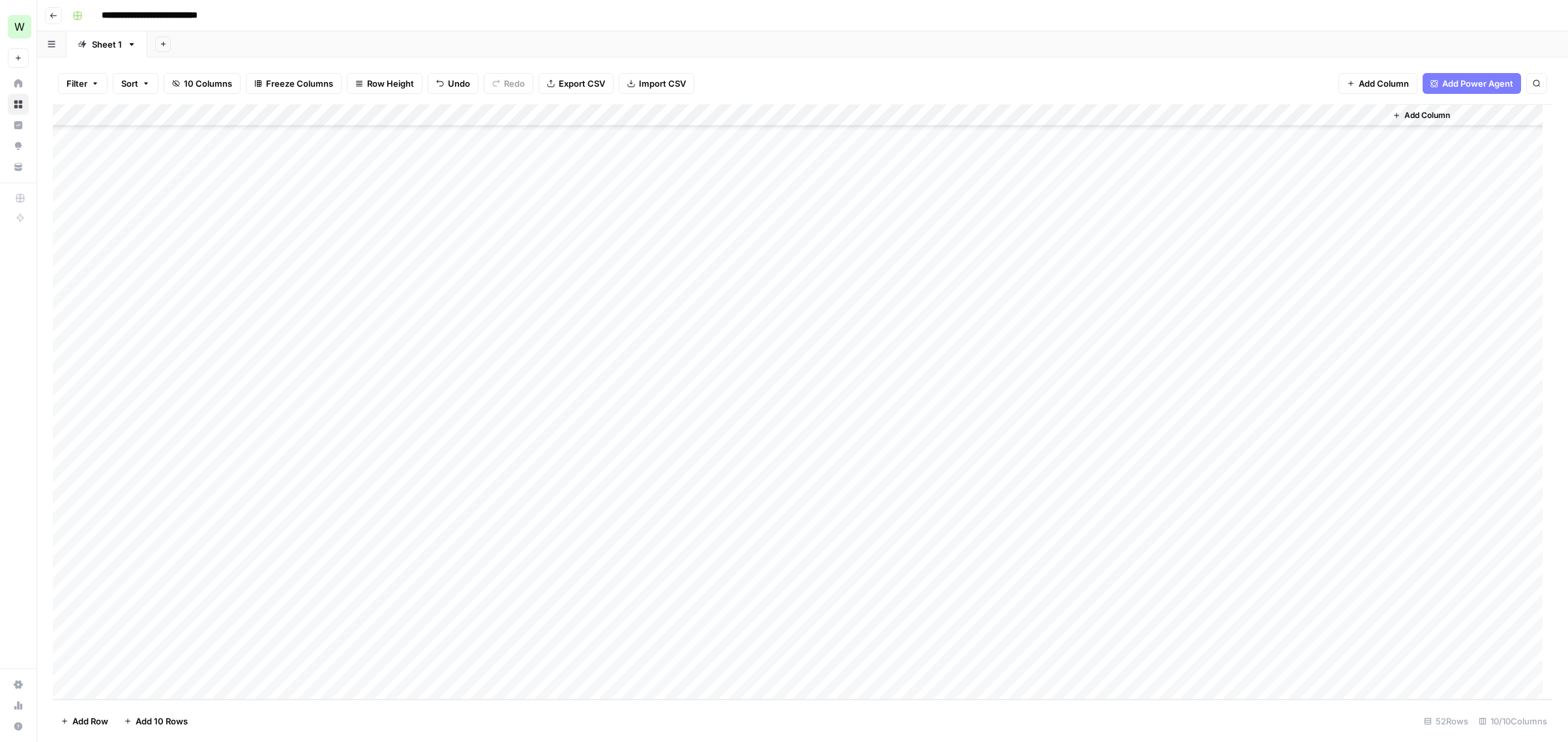
click at [1204, 557] on div "Add Column" at bounding box center [802, 402] width 1499 height 596
type textarea "******"
click at [1204, 660] on div "Add Column" at bounding box center [802, 402] width 1499 height 596
type textarea "******"
click at [1132, 575] on div "Add Column" at bounding box center [802, 402] width 1499 height 596
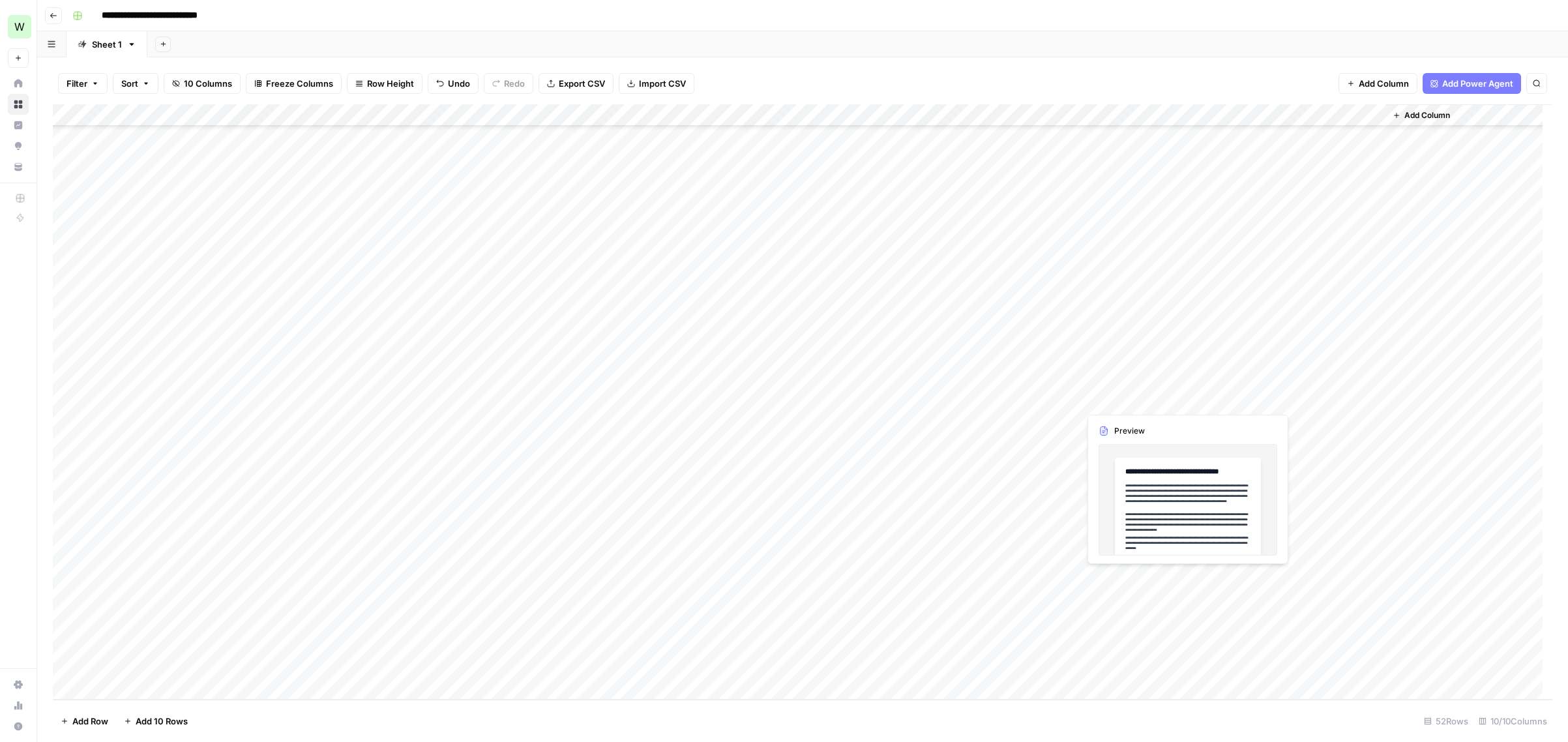
click at [1132, 575] on div "Add Column" at bounding box center [802, 402] width 1499 height 596
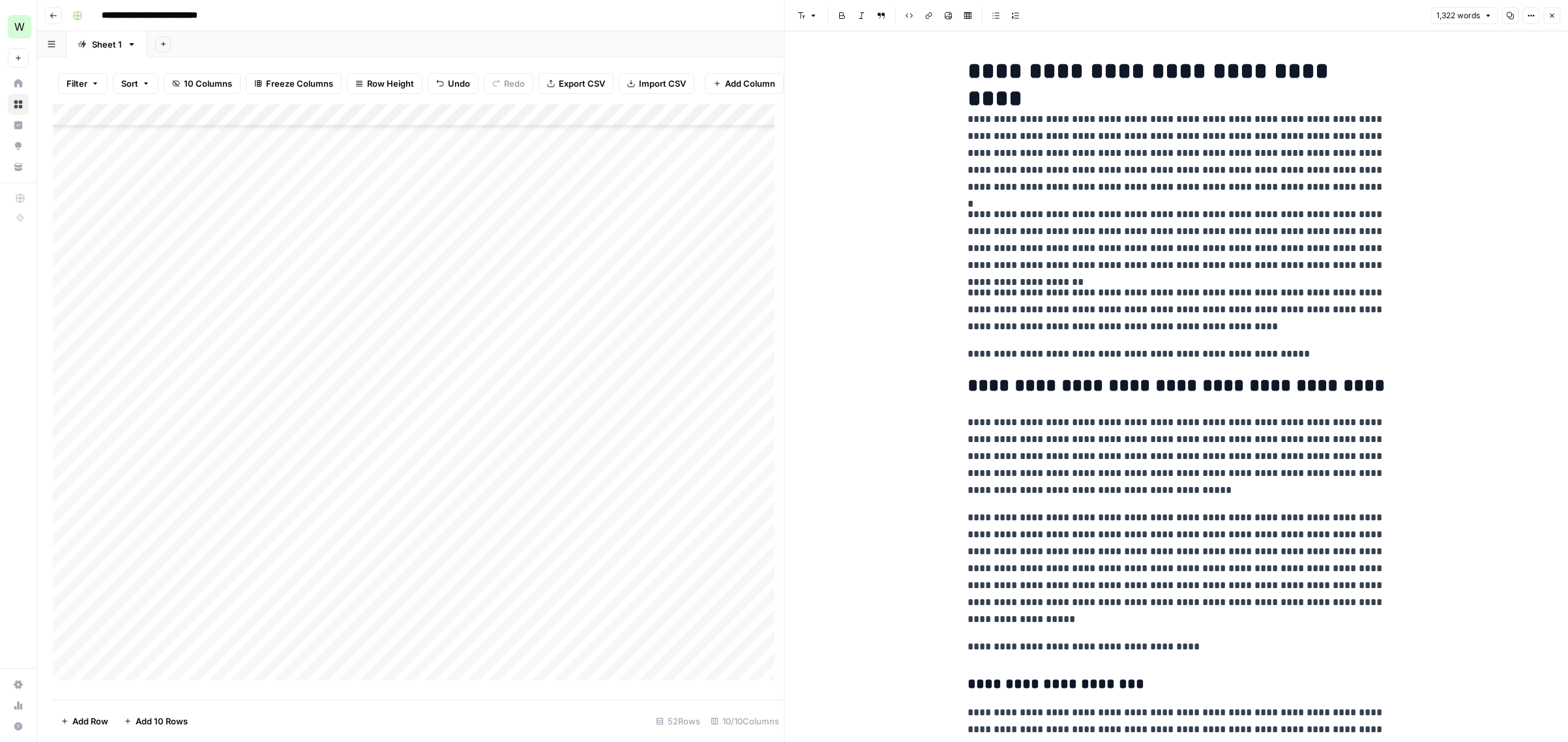
click at [1128, 298] on p "**********" at bounding box center [1175, 310] width 417 height 51
copy div "**********"
click at [1204, 17] on icon "button" at bounding box center [1551, 15] width 8 height 8
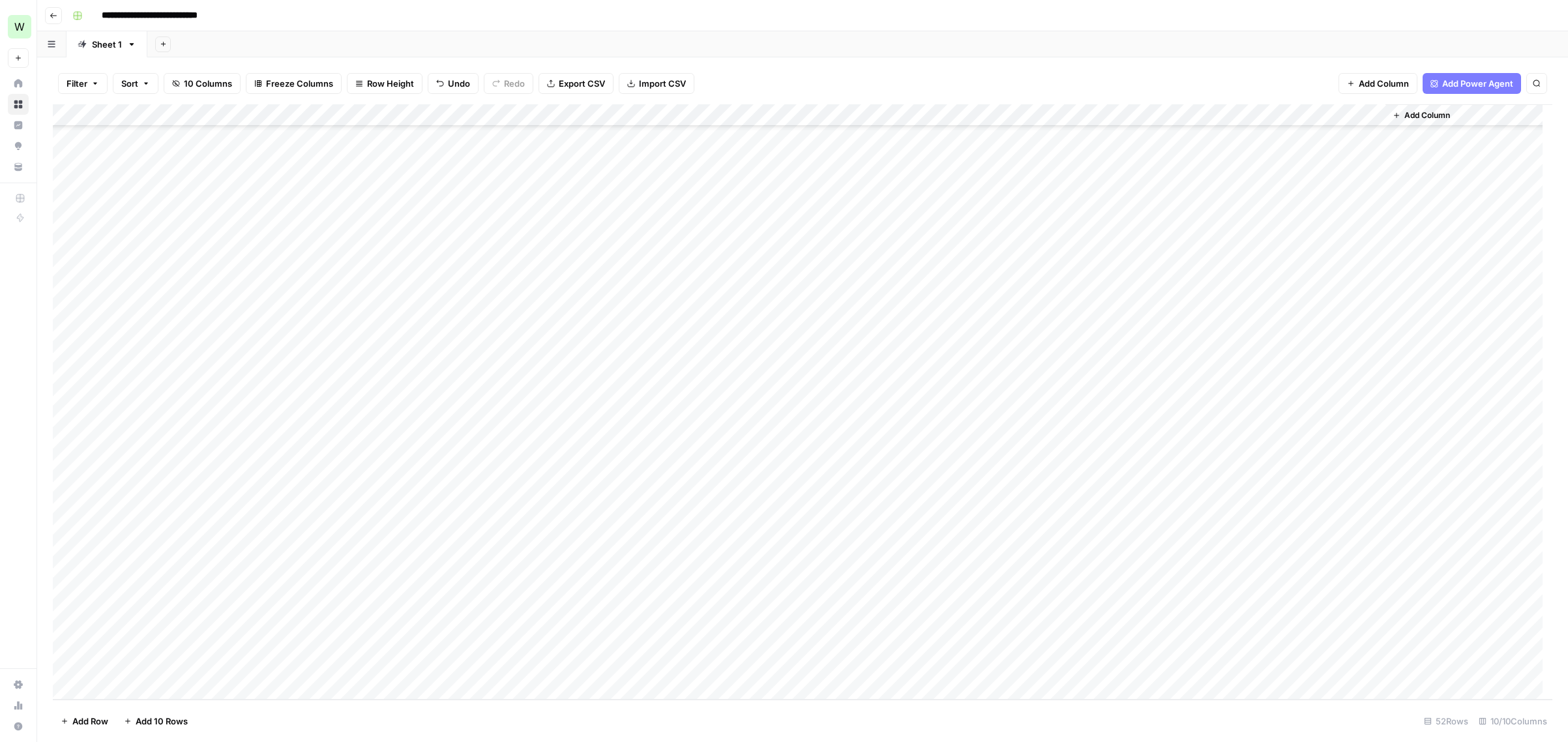
click at [1204, 573] on div "Add Column" at bounding box center [802, 402] width 1499 height 596
click at [1204, 604] on div "Add Column" at bounding box center [802, 402] width 1499 height 596
click at [1149, 198] on div "Add Column" at bounding box center [802, 402] width 1499 height 596
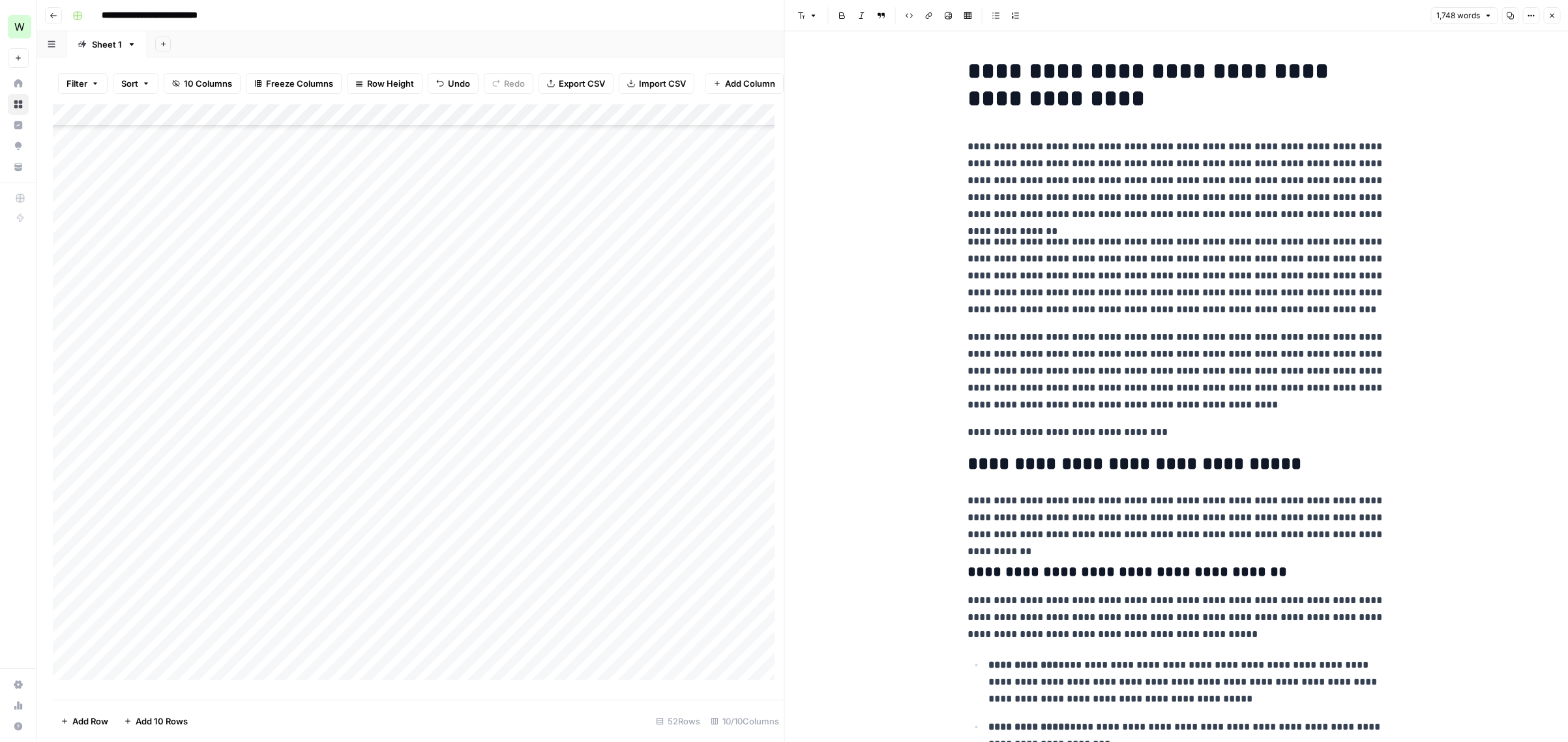
click at [1166, 303] on p "**********" at bounding box center [1175, 276] width 417 height 85
copy div "**********"
click at [1204, 14] on icon "button" at bounding box center [1551, 15] width 8 height 8
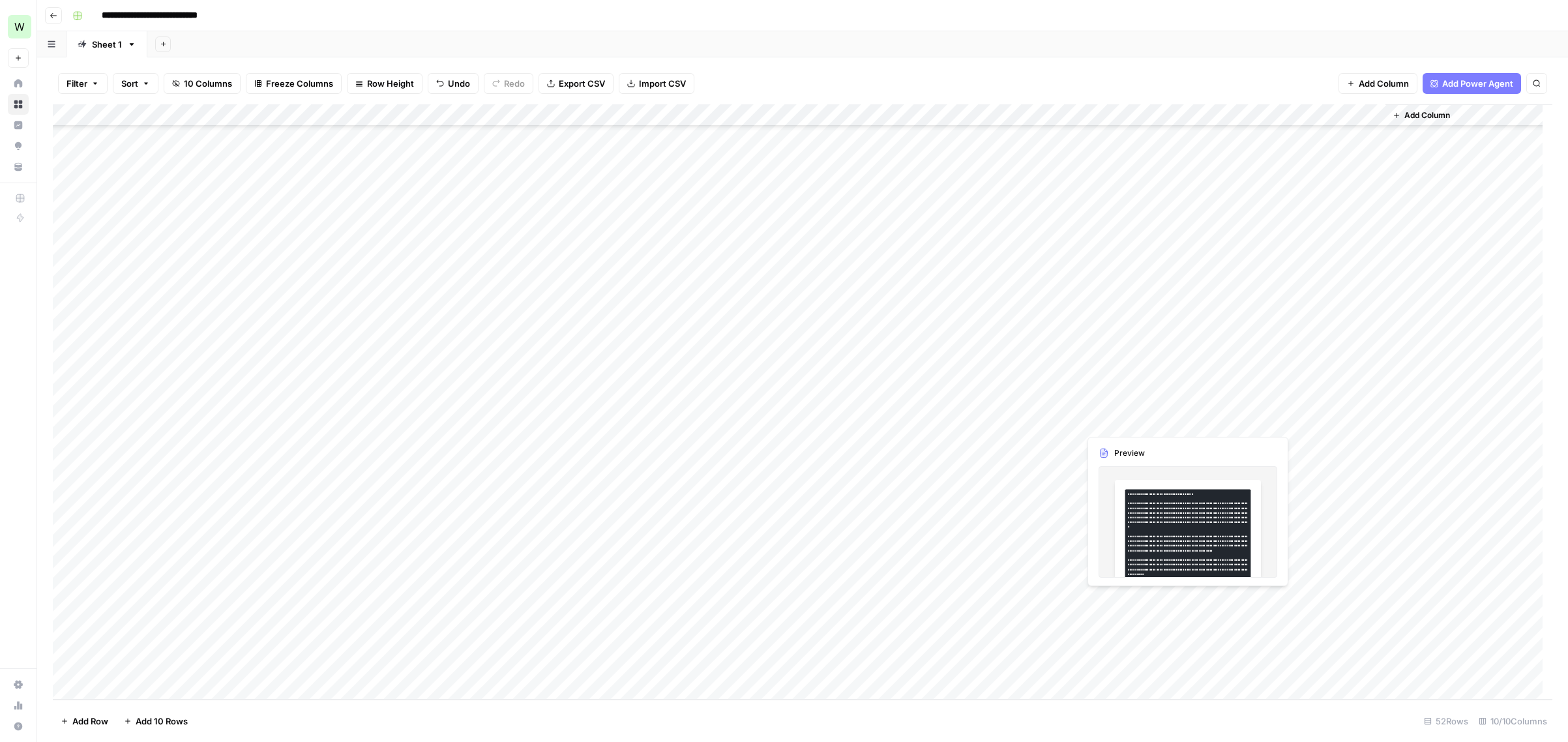
click at [1148, 598] on div "Add Column" at bounding box center [802, 402] width 1499 height 596
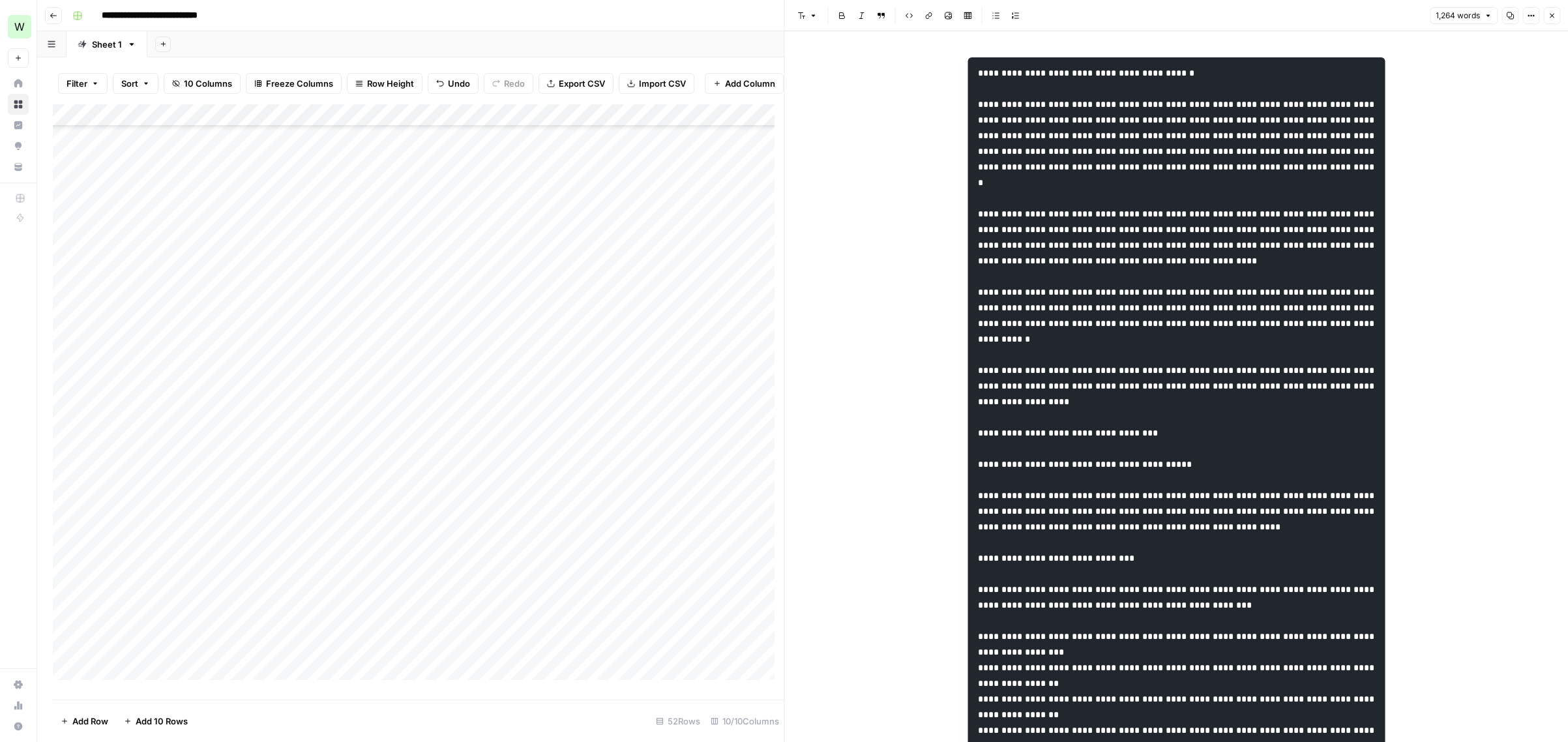
click at [1204, 16] on icon "button" at bounding box center [1551, 15] width 8 height 8
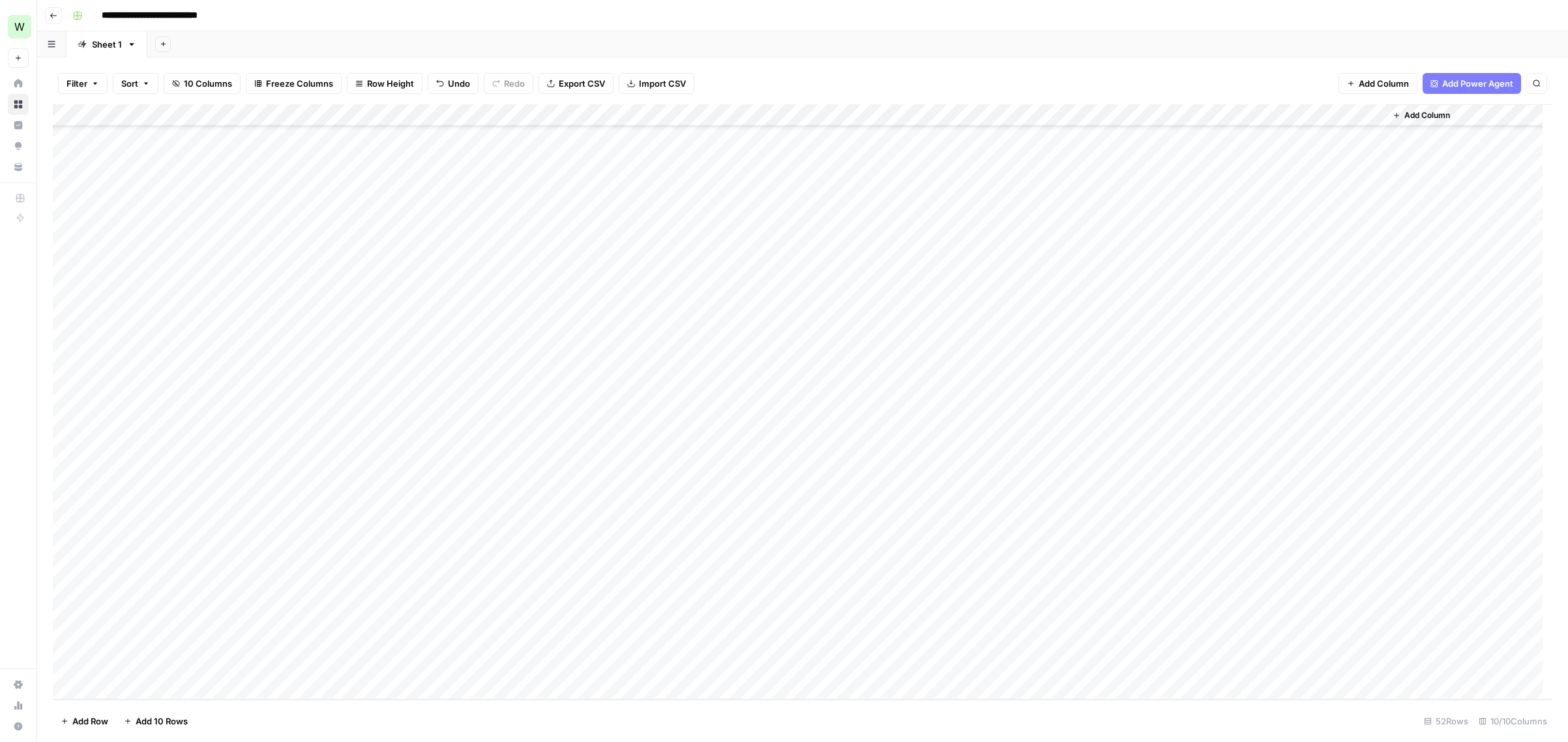
click at [1204, 200] on div "Add Column" at bounding box center [802, 402] width 1499 height 596
click at [115, 600] on div "Add Column" at bounding box center [802, 402] width 1499 height 596
click at [80, 597] on div "Add Column" at bounding box center [802, 402] width 1499 height 596
click at [80, 601] on div "Add Column" at bounding box center [802, 402] width 1499 height 596
click at [86, 601] on div "Add Column" at bounding box center [802, 402] width 1499 height 596
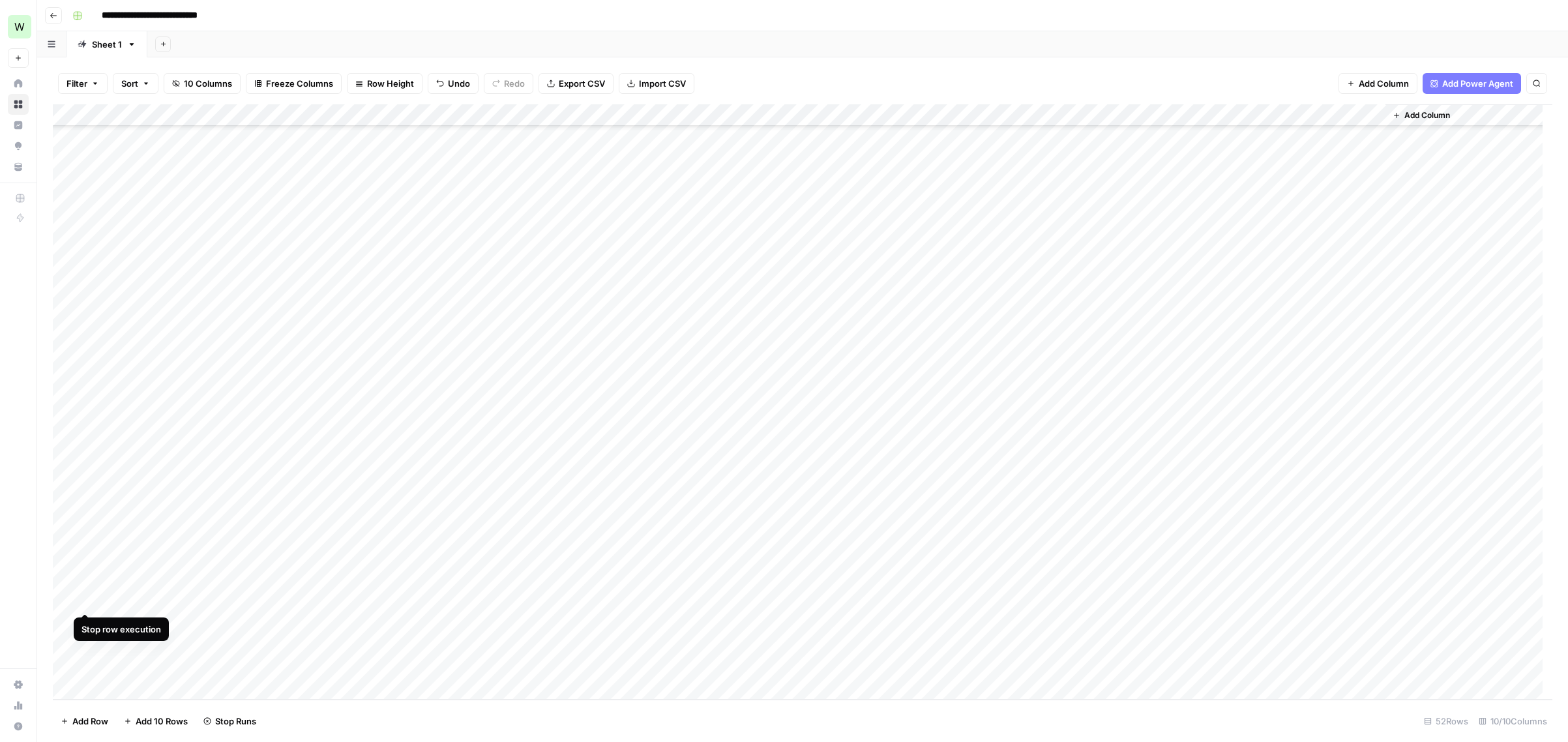
click at [86, 600] on div "Add Column" at bounding box center [802, 402] width 1499 height 596
click at [59, 600] on div "Add Column" at bounding box center [802, 402] width 1499 height 596
click at [69, 600] on div "Add Column" at bounding box center [802, 402] width 1499 height 596
click at [96, 716] on span "Delete 1 Row" at bounding box center [87, 721] width 52 height 13
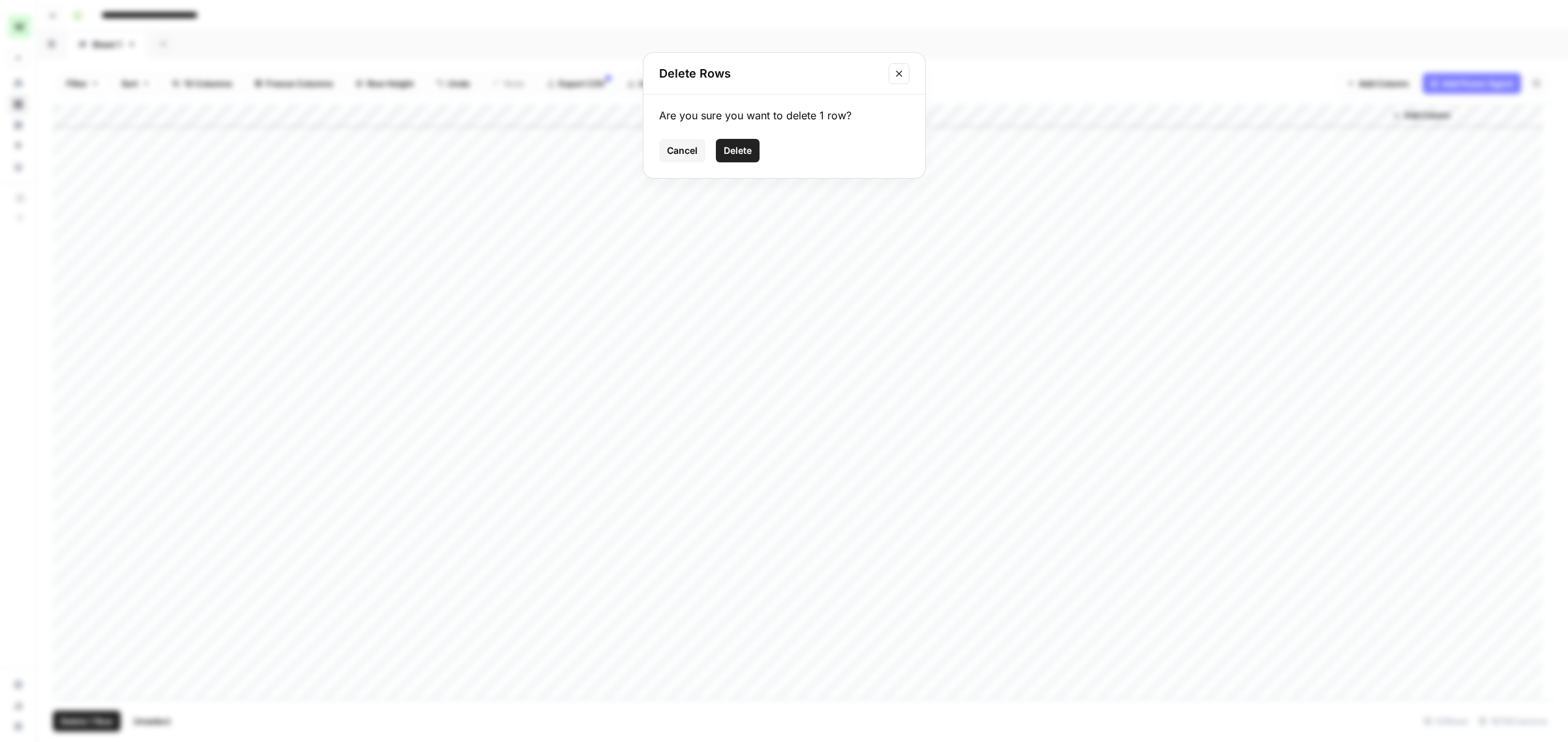
click at [743, 147] on span "Delete" at bounding box center [737, 150] width 28 height 13
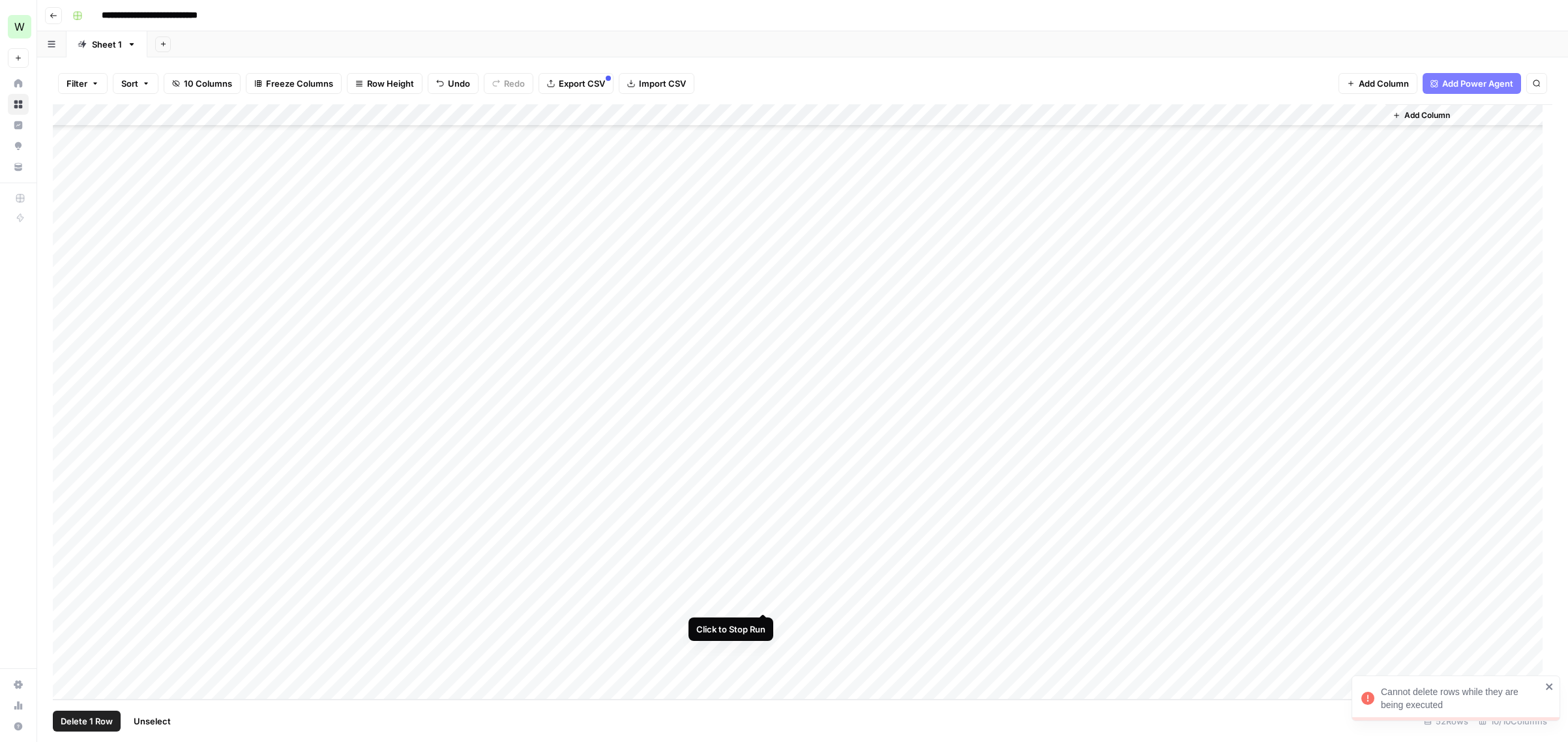
click at [762, 603] on div "Add Column" at bounding box center [802, 402] width 1499 height 596
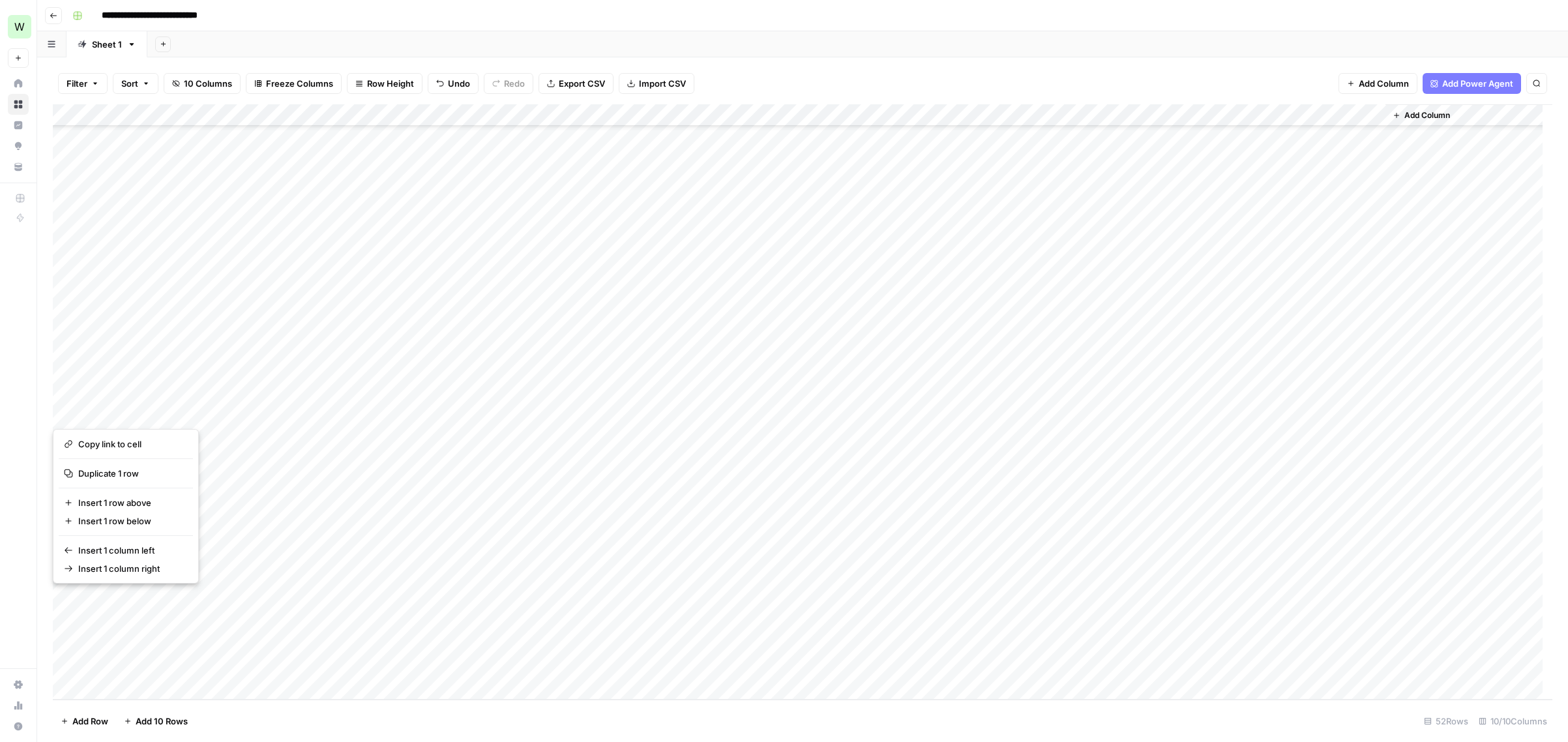
click at [69, 601] on button "button" at bounding box center [75, 600] width 46 height 23
click at [1204, 595] on div "Add Column" at bounding box center [802, 402] width 1499 height 596
click at [70, 603] on div "Add Column" at bounding box center [802, 402] width 1499 height 596
click at [92, 722] on span "Delete 1 Row" at bounding box center [87, 721] width 52 height 13
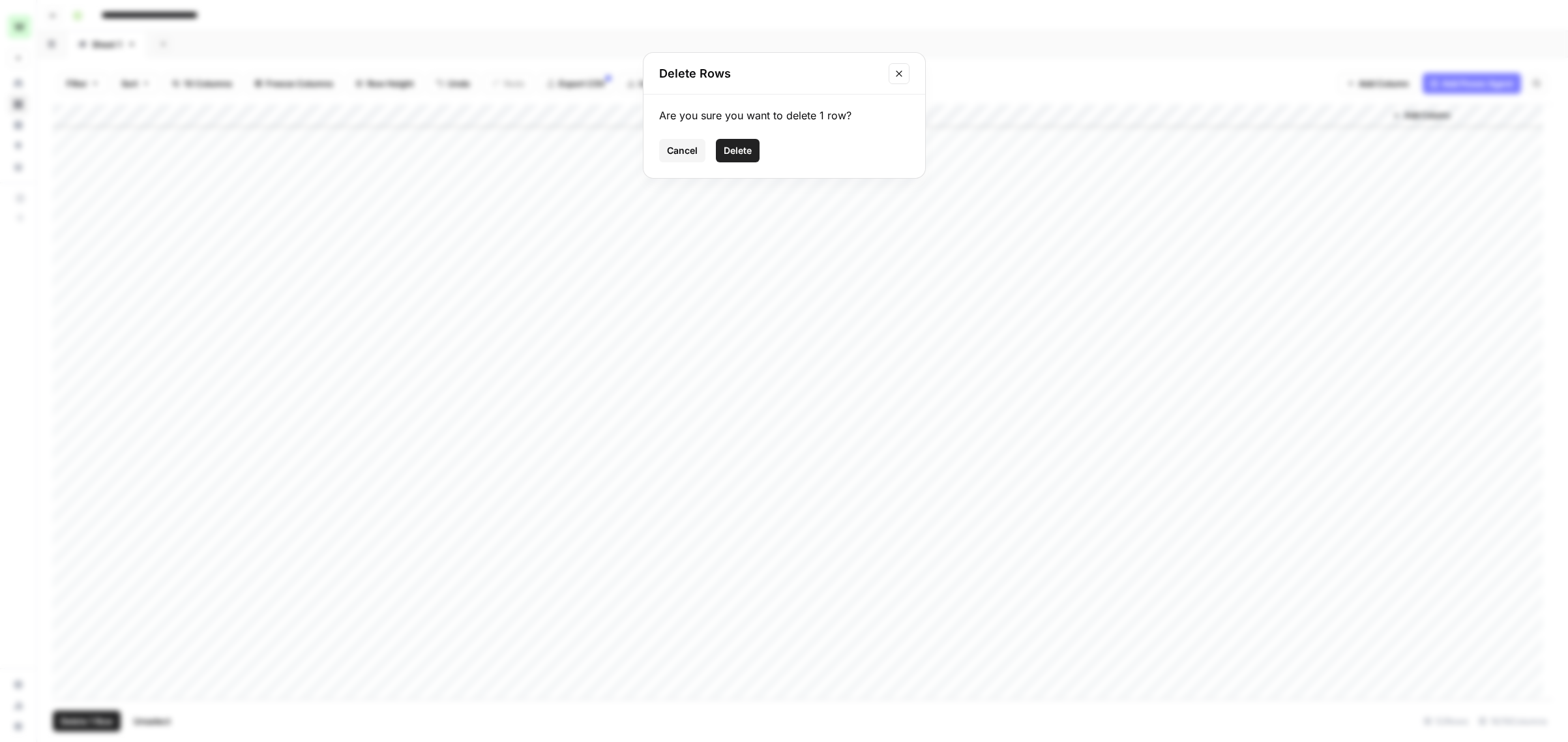
click at [733, 147] on span "Delete" at bounding box center [737, 150] width 28 height 13
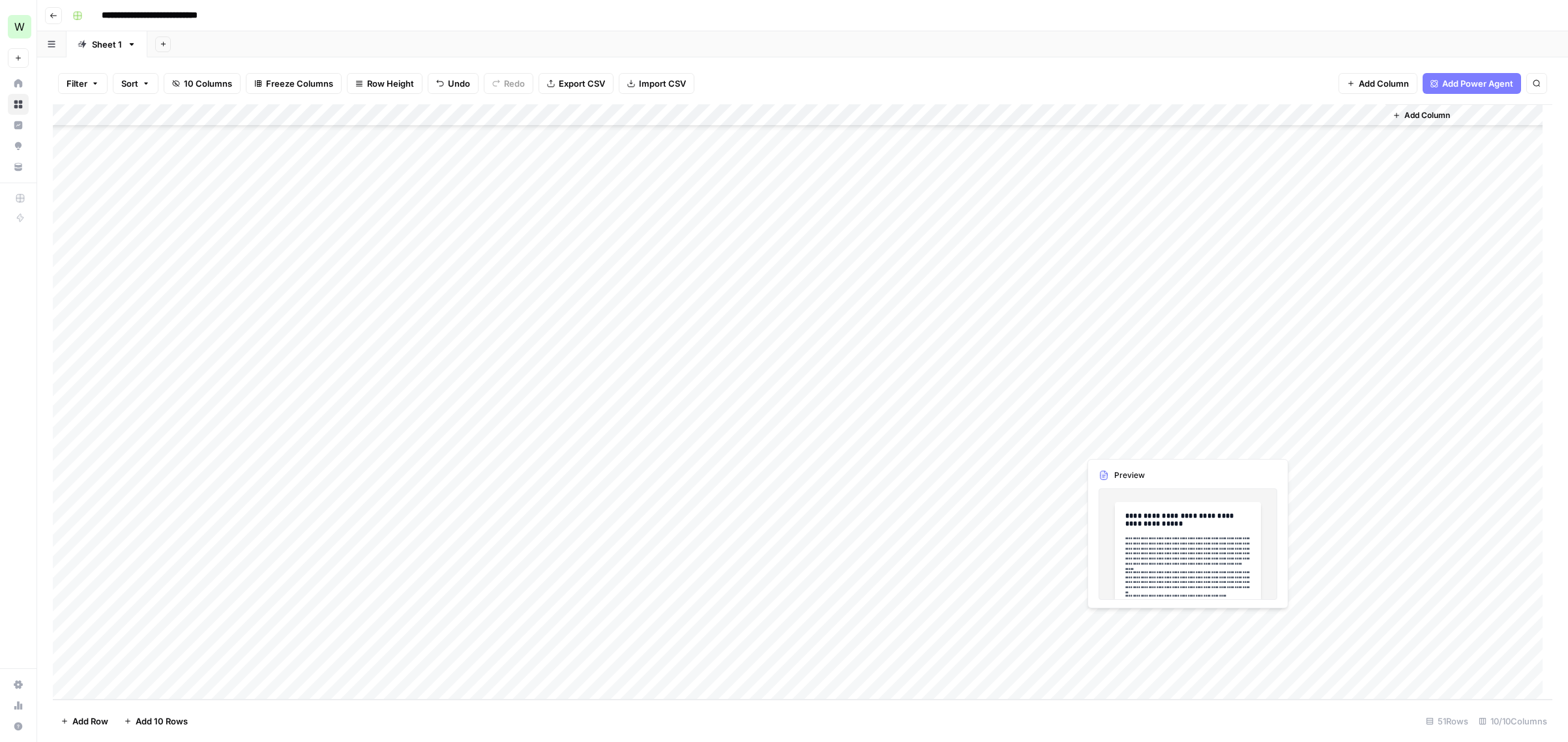
click at [1136, 624] on div "Add Column" at bounding box center [802, 402] width 1499 height 596
click at [1136, 624] on div at bounding box center [1139, 623] width 119 height 24
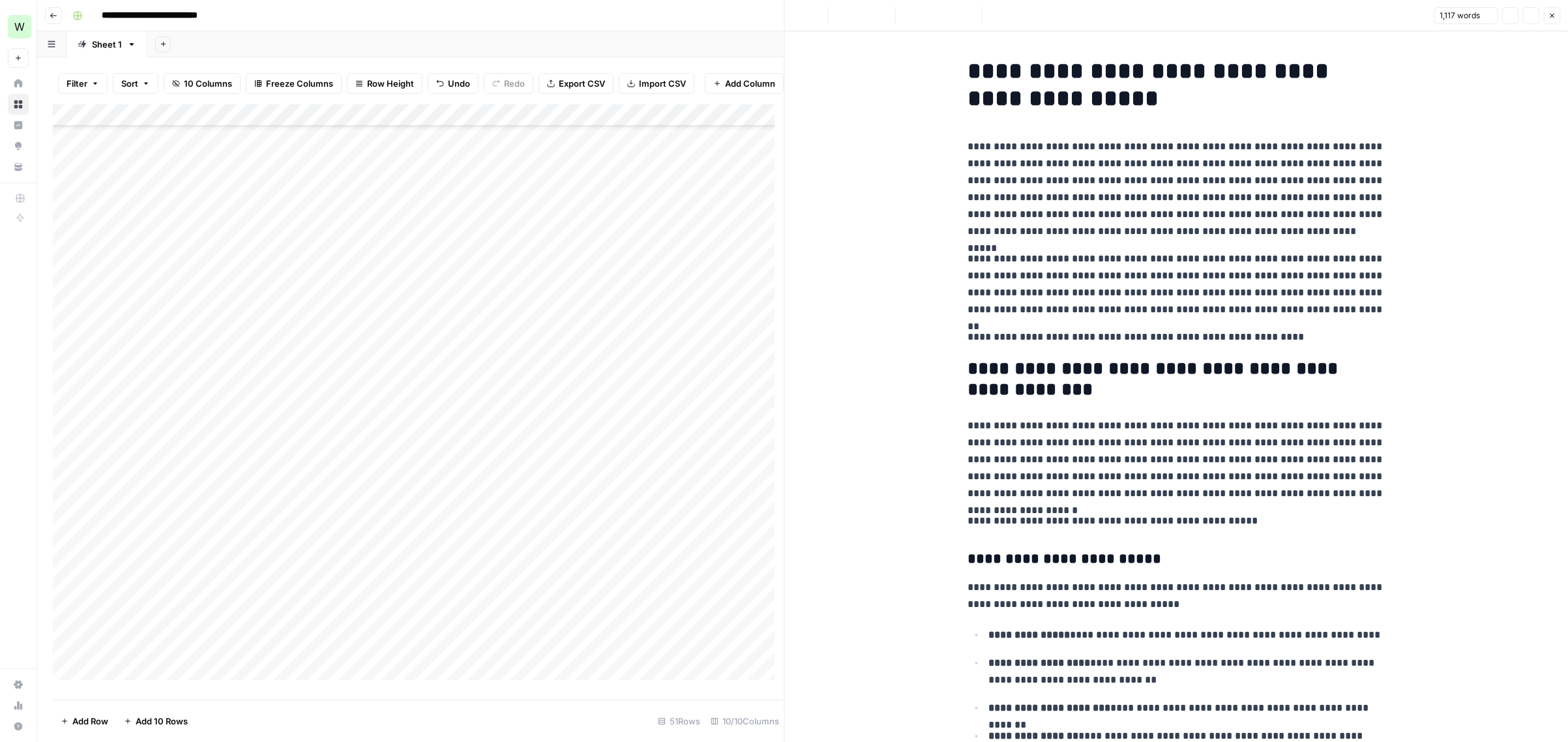
click at [1142, 398] on h2 "**********" at bounding box center [1175, 380] width 417 height 42
copy div "**********"
click at [1204, 15] on icon "button" at bounding box center [1551, 15] width 8 height 8
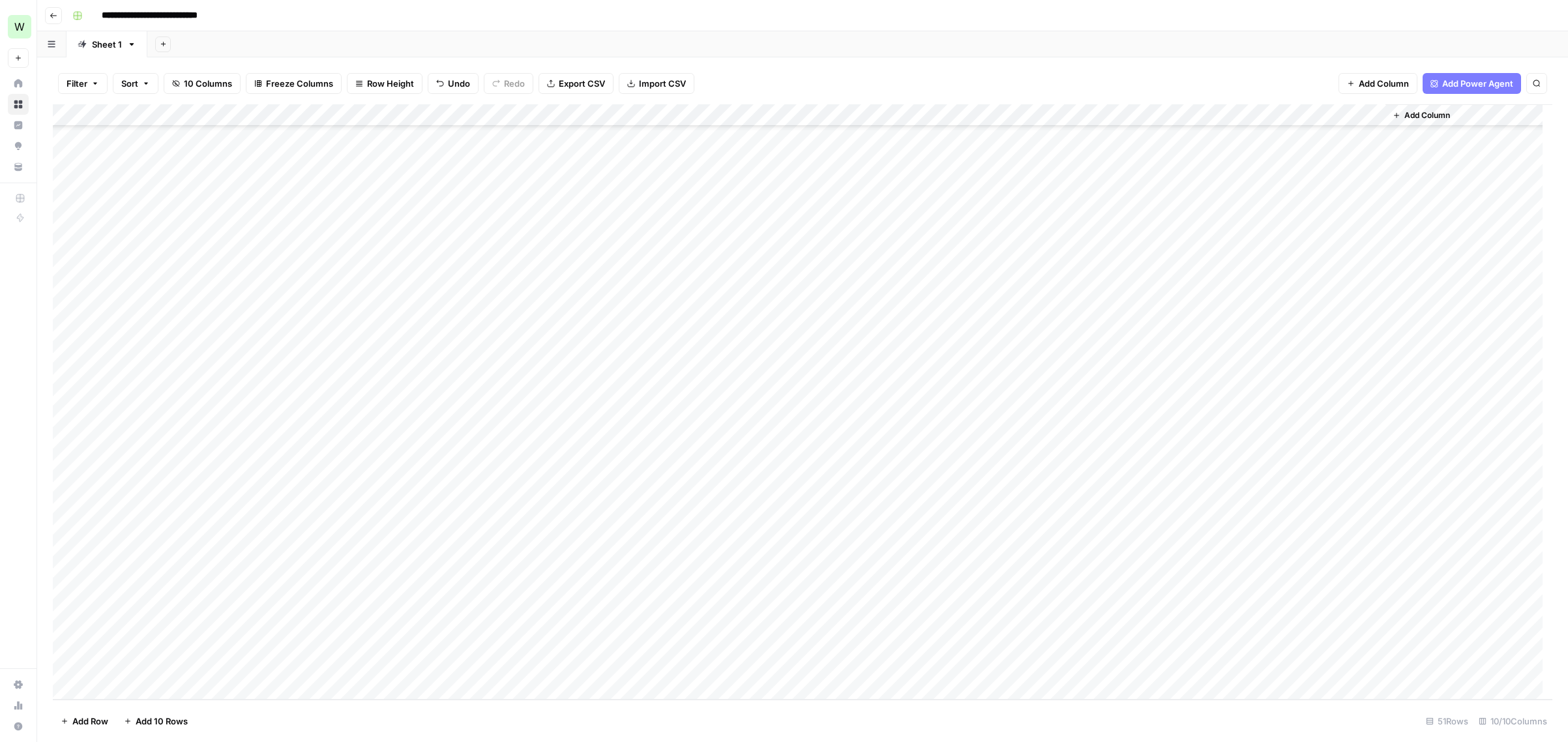
click at [1204, 620] on div "Add Column" at bounding box center [802, 402] width 1499 height 596
click at [1204, 644] on div "Add Column" at bounding box center [802, 402] width 1499 height 596
click at [1129, 644] on div "Add Column" at bounding box center [802, 402] width 1499 height 596
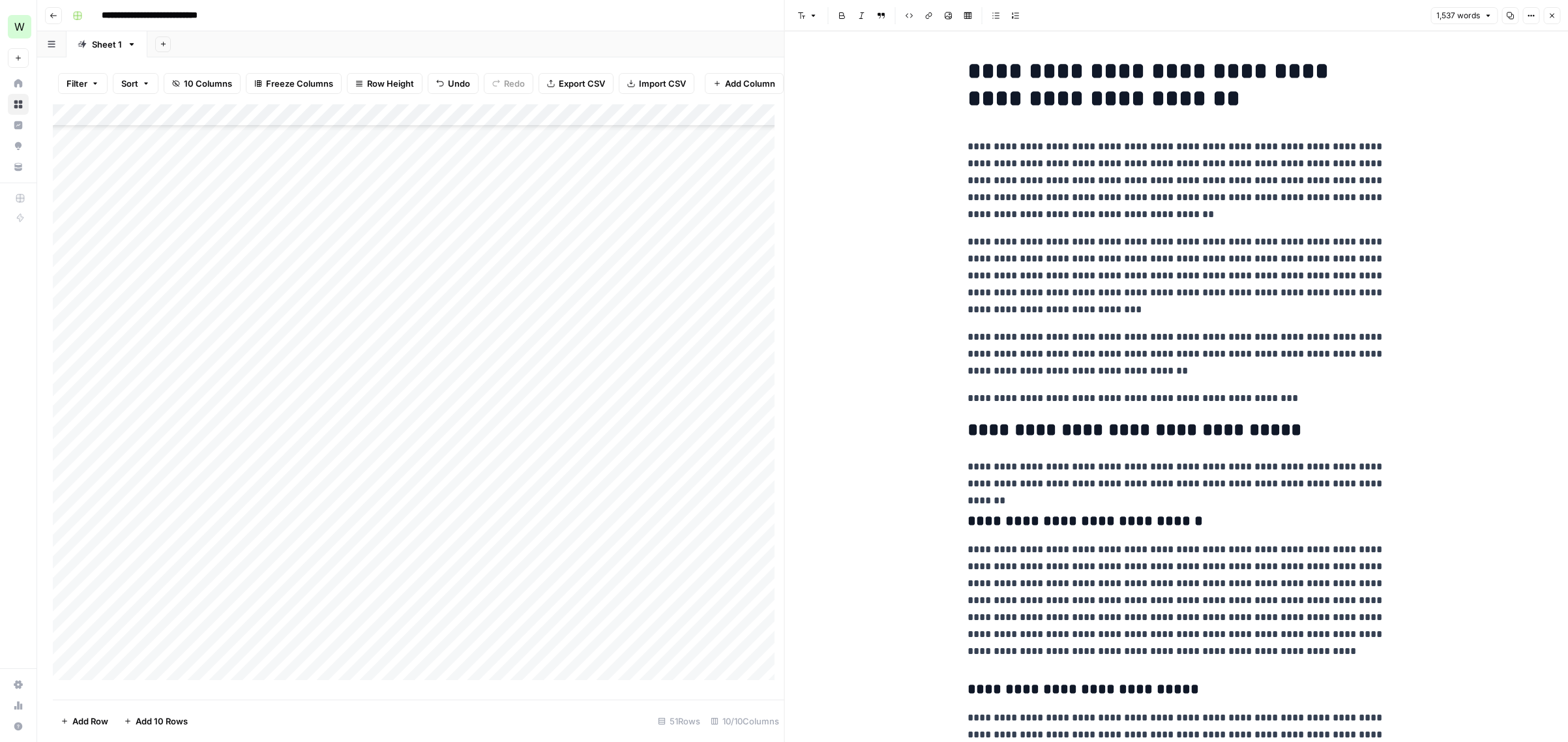
click at [1105, 288] on p "**********" at bounding box center [1175, 276] width 417 height 85
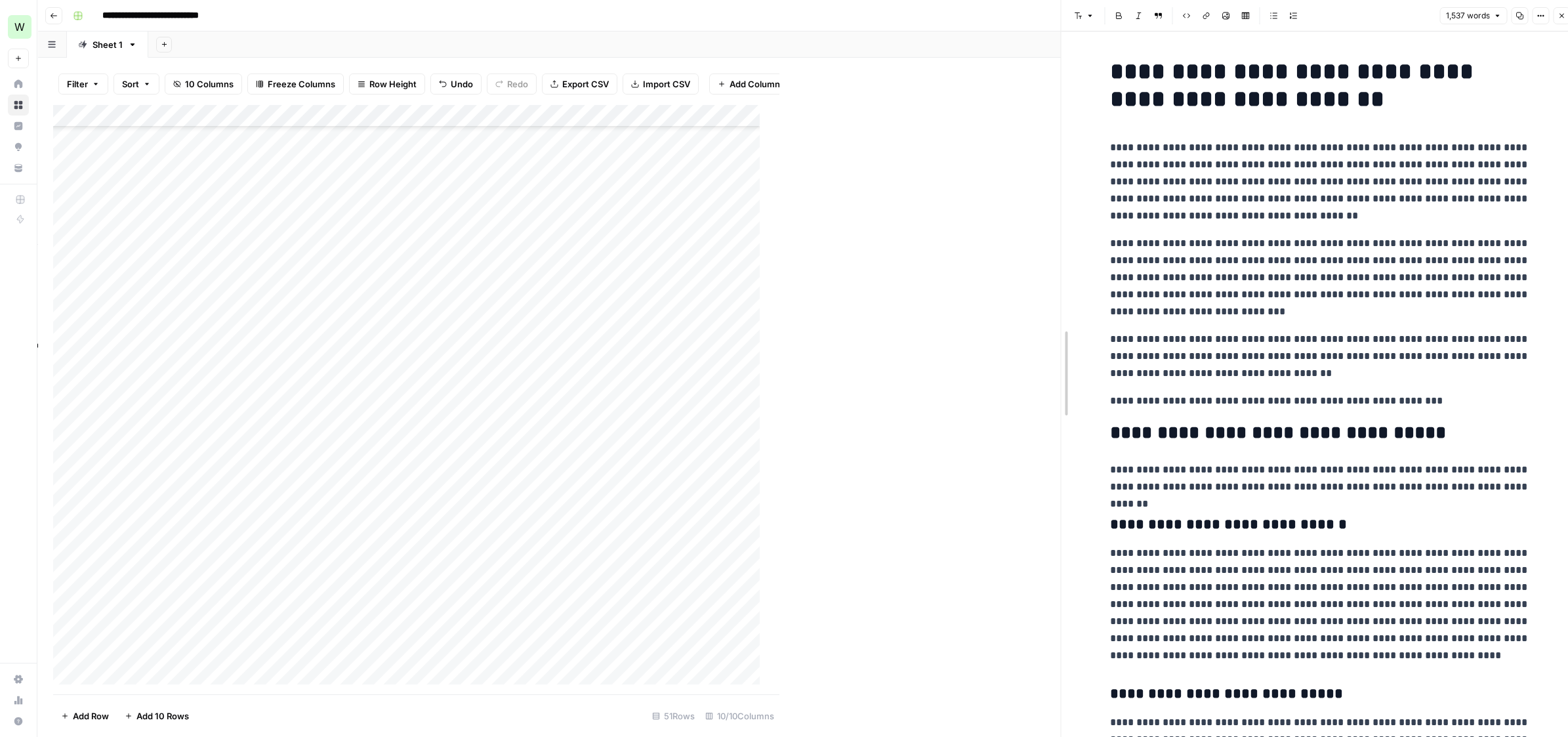
drag, startPoint x: 792, startPoint y: 186, endPoint x: 1064, endPoint y: 192, distance: 272.1
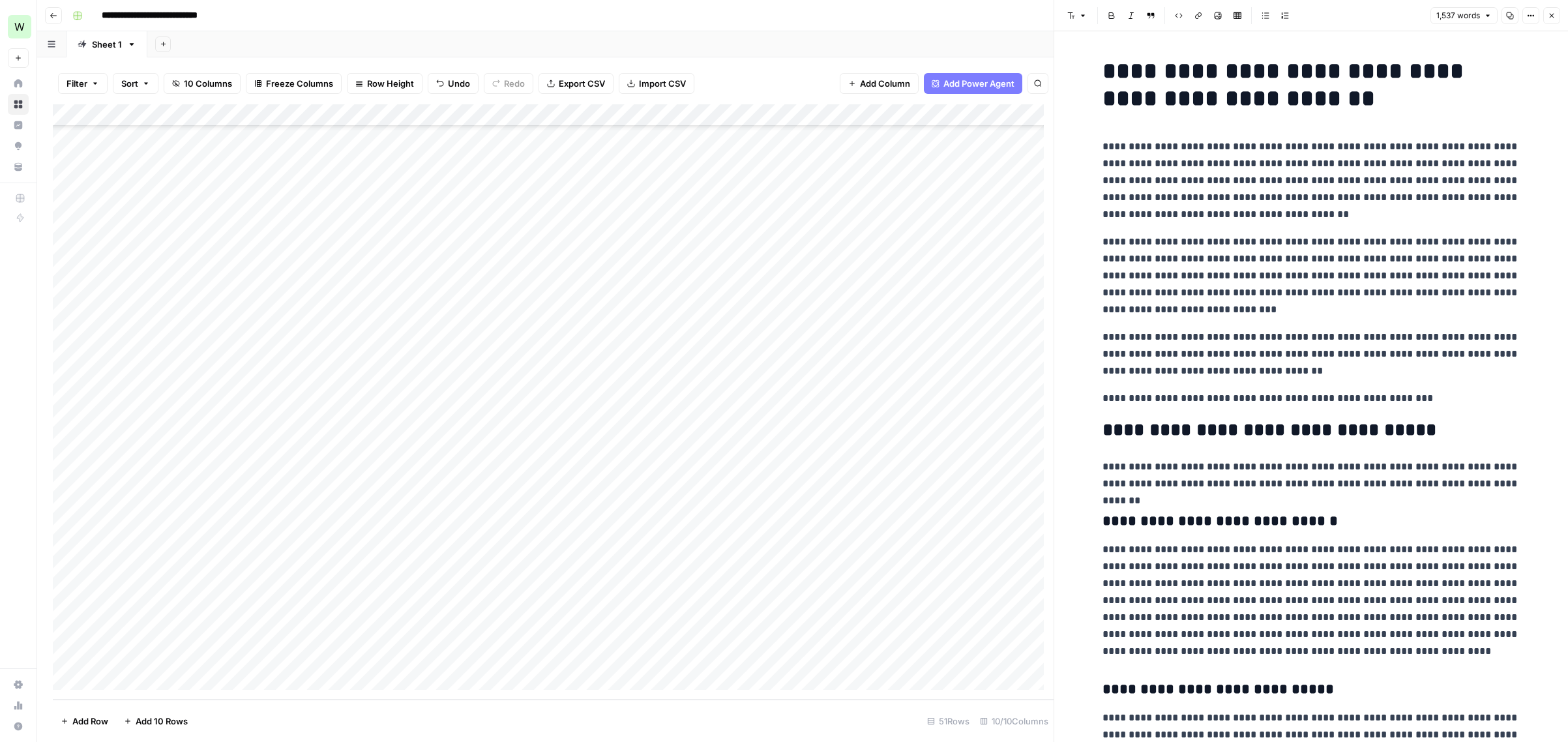
click at [1204, 201] on p "**********" at bounding box center [1310, 180] width 417 height 85
copy div "**********"
click at [1204, 16] on button "Close" at bounding box center [1551, 15] width 17 height 17
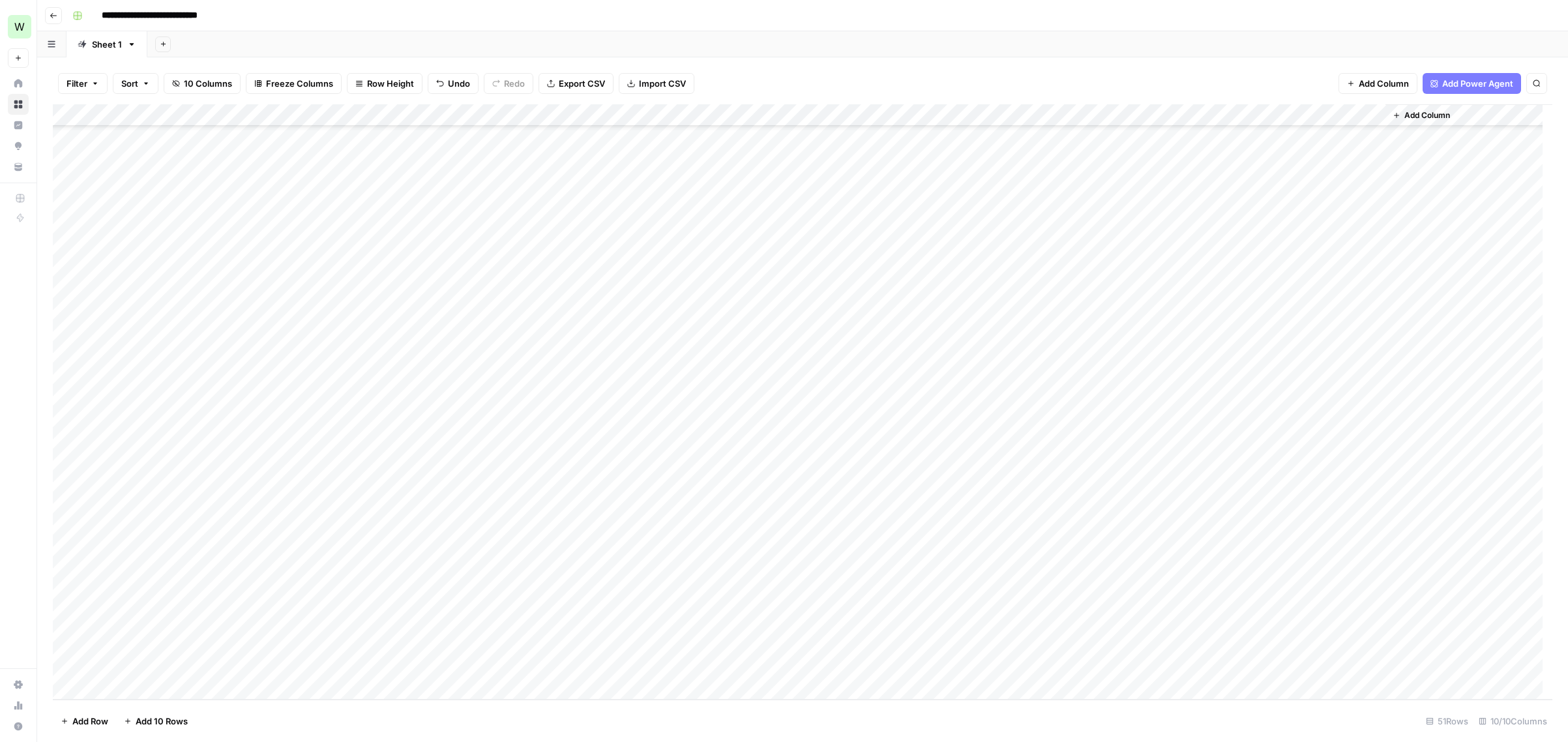
click at [1204, 649] on div "Add Column" at bounding box center [802, 402] width 1499 height 596
